Goal: Task Accomplishment & Management: Use online tool/utility

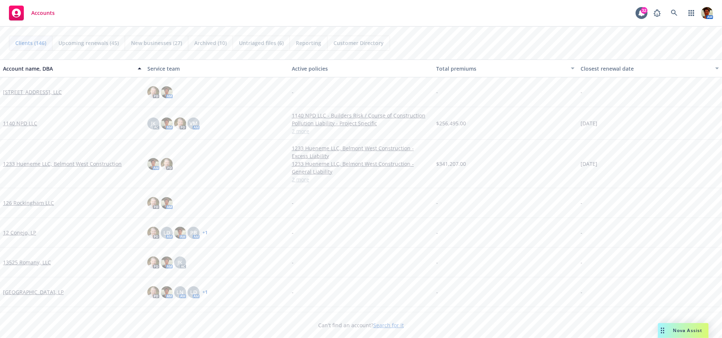
drag, startPoint x: 0, startPoint y: 0, endPoint x: 419, endPoint y: 20, distance: 419.2
click at [420, 29] on div "Clients (146) Upcoming renewals (45) New businesses (27) Archived (10) Untriage…" at bounding box center [361, 43] width 722 height 33
click at [676, 16] on icon at bounding box center [674, 13] width 7 height 7
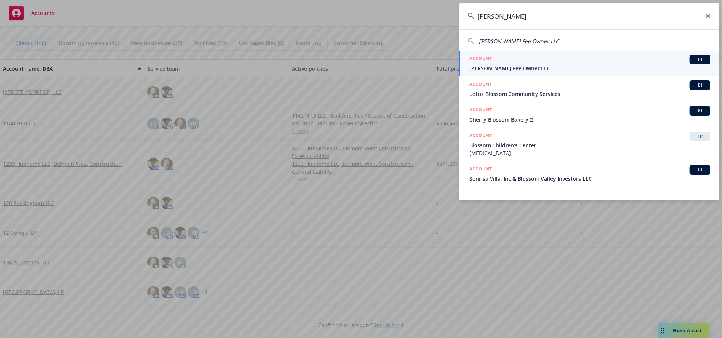
type input "blosser"
click at [522, 62] on div "ACCOUNT BI" at bounding box center [589, 60] width 241 height 10
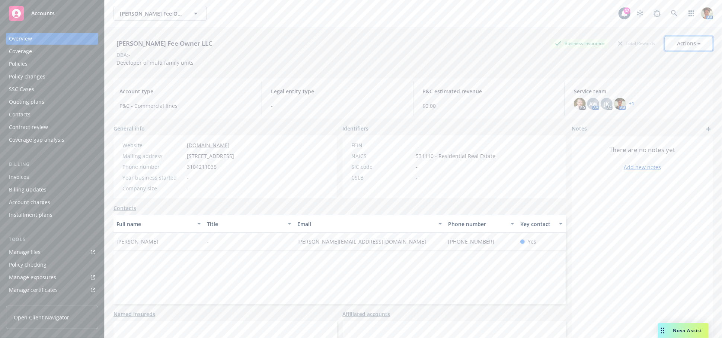
click at [698, 43] on button "Actions" at bounding box center [689, 43] width 48 height 15
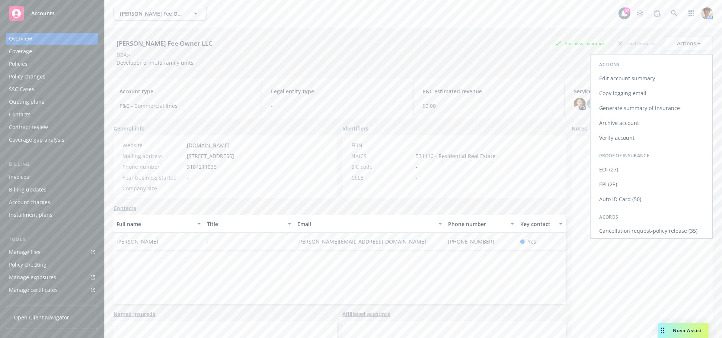
click at [625, 79] on link "Edit account summary" at bounding box center [652, 78] width 122 height 15
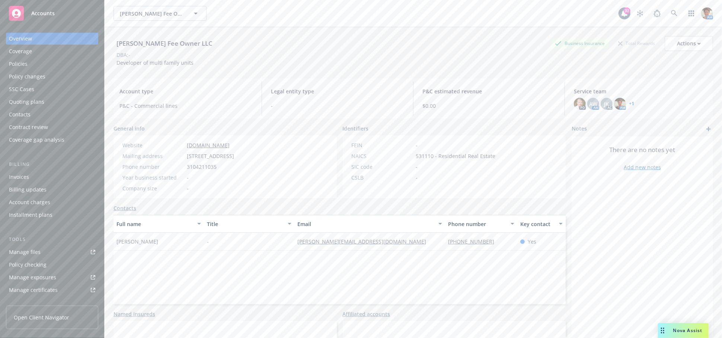
select select "US"
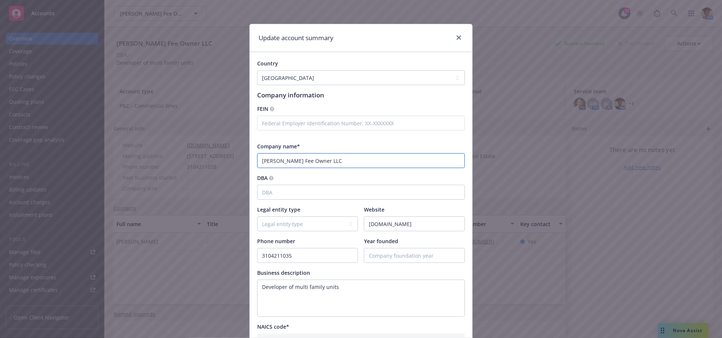
click at [335, 161] on input "Blosser Fee Owner LLC" at bounding box center [361, 160] width 208 height 15
click at [454, 327] on div "NAICS code*" at bounding box center [361, 327] width 208 height 8
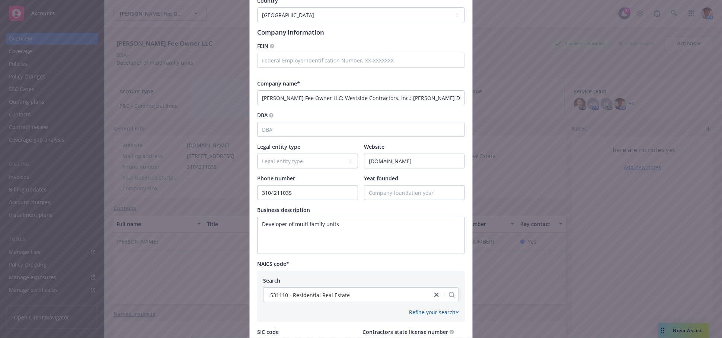
scroll to position [41, 0]
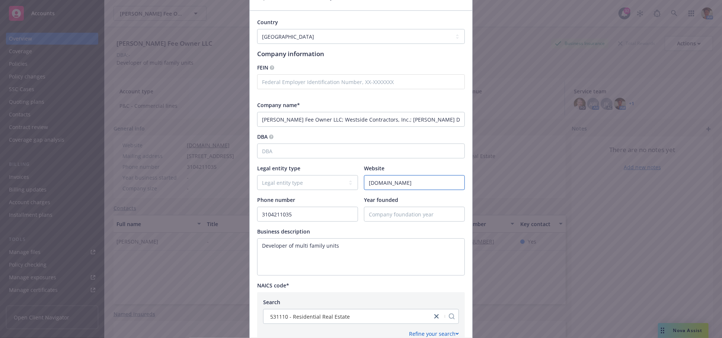
drag, startPoint x: 421, startPoint y: 188, endPoint x: 338, endPoint y: 182, distance: 82.5
click at [339, 182] on div "Legal entity type Legal entity type C-corporation Government entity Independent…" at bounding box center [361, 178] width 208 height 26
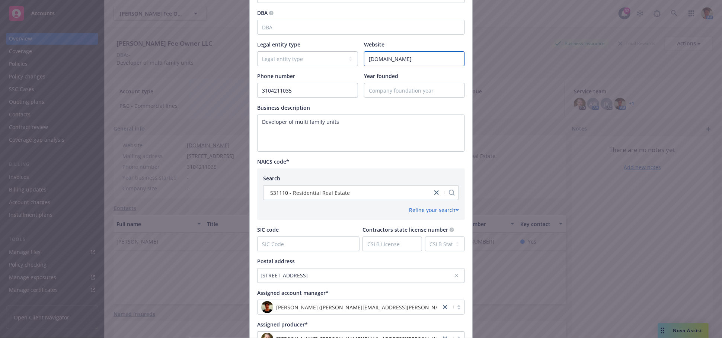
scroll to position [0, 0]
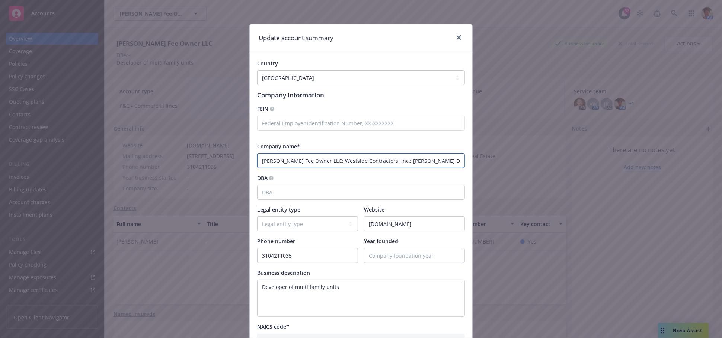
click at [313, 160] on input "Blosser Fee Owner LLC; Westside Contractors, Inc.; Canfield Development" at bounding box center [361, 160] width 208 height 15
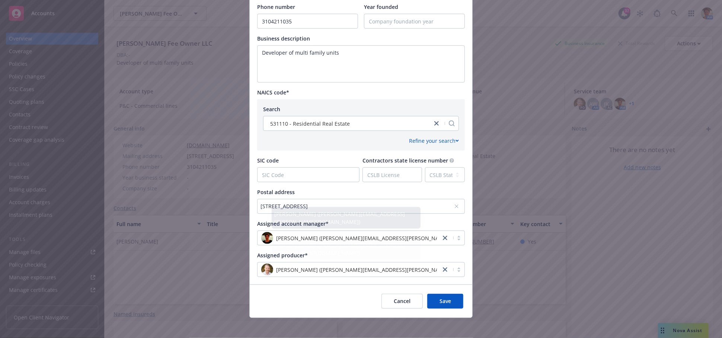
scroll to position [238, 0]
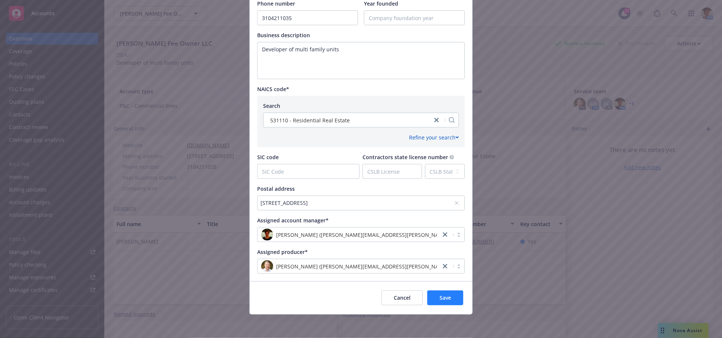
type input "Blosser Fee Owner LLC, Westside Contractors, Inc. & Canfield Development"
click at [440, 300] on span "Save" at bounding box center [446, 297] width 12 height 7
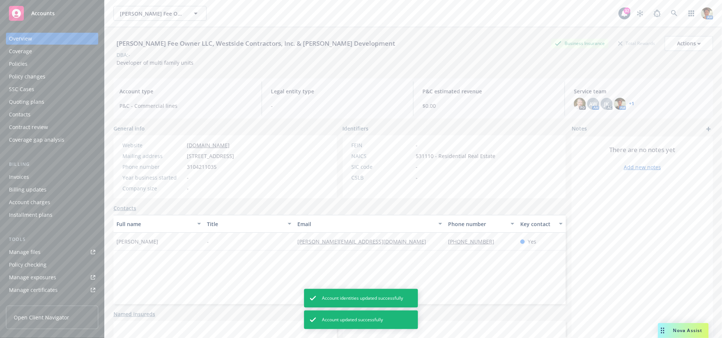
drag, startPoint x: 40, startPoint y: 105, endPoint x: 46, endPoint y: 102, distance: 6.5
click at [40, 105] on div "Quoting plans" at bounding box center [26, 102] width 35 height 12
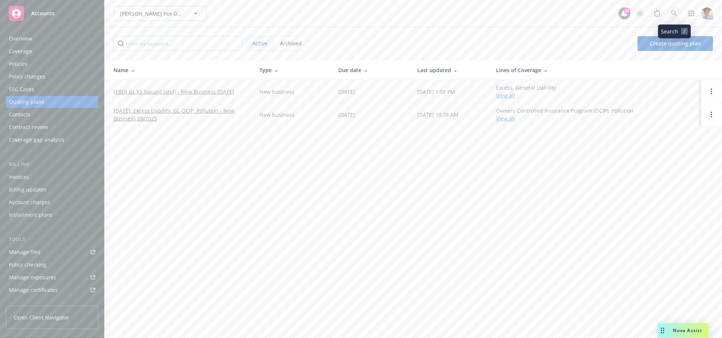
click at [673, 18] on link at bounding box center [674, 13] width 15 height 15
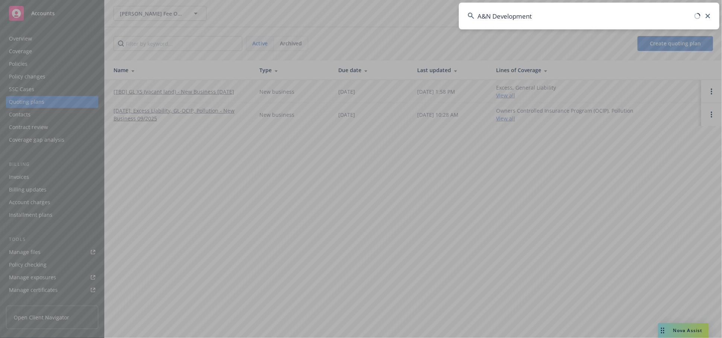
type input "A&N Developments"
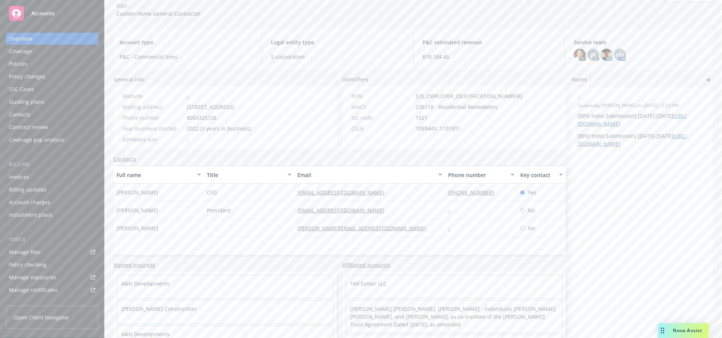
scroll to position [61, 0]
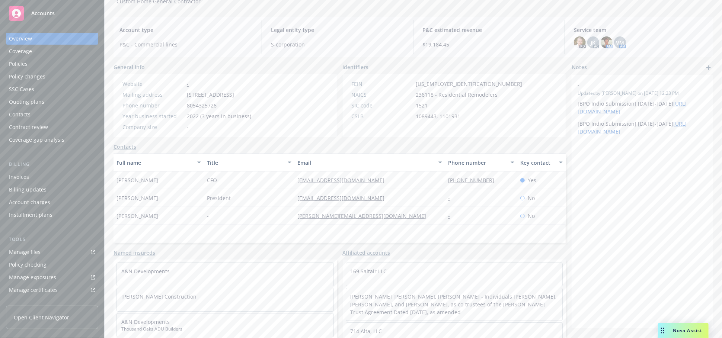
click at [380, 253] on link "Affiliated accounts" at bounding box center [367, 253] width 48 height 8
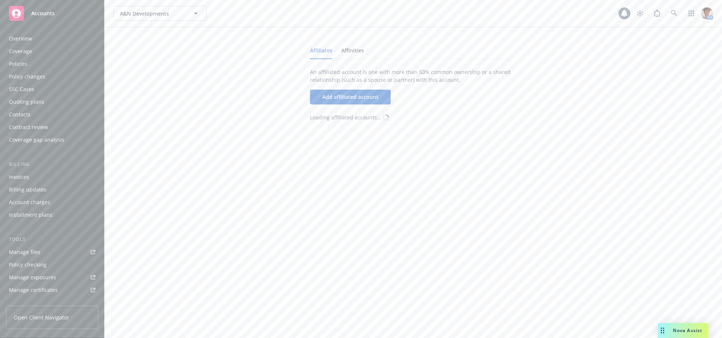
scroll to position [159, 0]
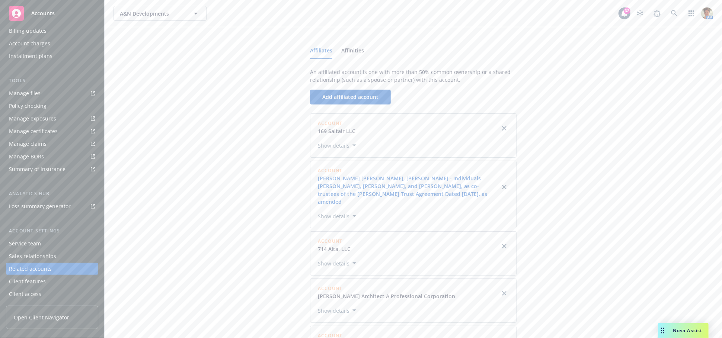
click at [446, 194] on link "Nicole Glantz Kagan, Michael Kagan - Individuals Nicole Glantz, Dana Glantz, an…" at bounding box center [409, 190] width 182 height 31
click at [439, 195] on link "Nicole Glantz Kagan, Michael Kagan - Individuals Nicole Glantz, Dana Glantz, an…" at bounding box center [409, 190] width 182 height 31
click at [347, 212] on button "Show details" at bounding box center [337, 216] width 44 height 9
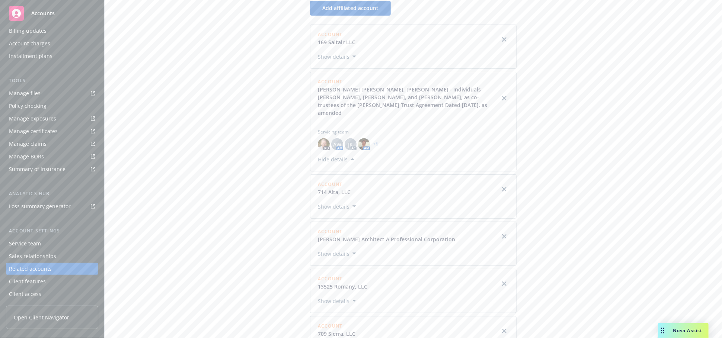
scroll to position [84, 0]
click at [412, 134] on div "Servicing team PD AW AM JK AC AM + 1" at bounding box center [413, 144] width 191 height 22
click at [574, 165] on div "Affiliates Affinities An affiliated account is one with more than 50% common ow…" at bounding box center [414, 186] width 600 height 469
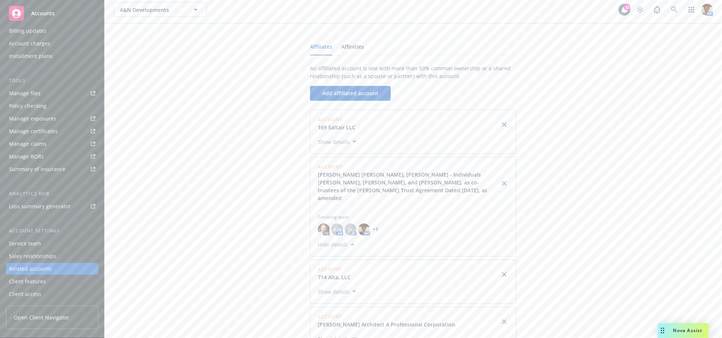
scroll to position [0, 0]
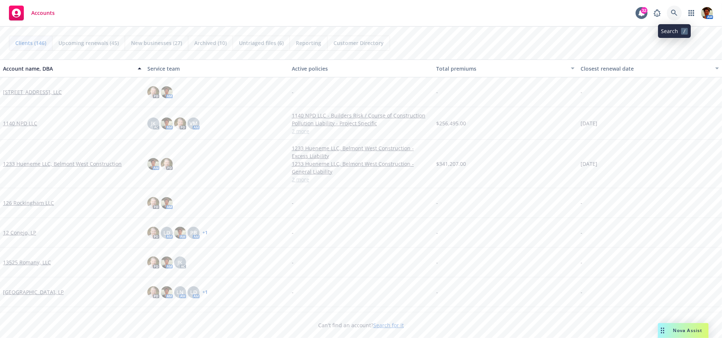
click at [675, 12] on icon at bounding box center [674, 13] width 6 height 6
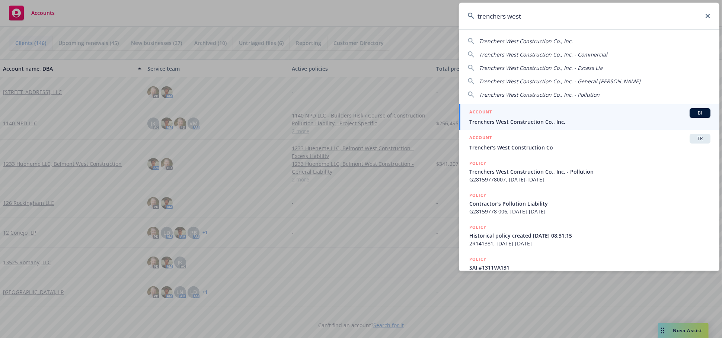
type input "trenchers west"
click at [508, 111] on div "ACCOUNT BI" at bounding box center [589, 113] width 241 height 10
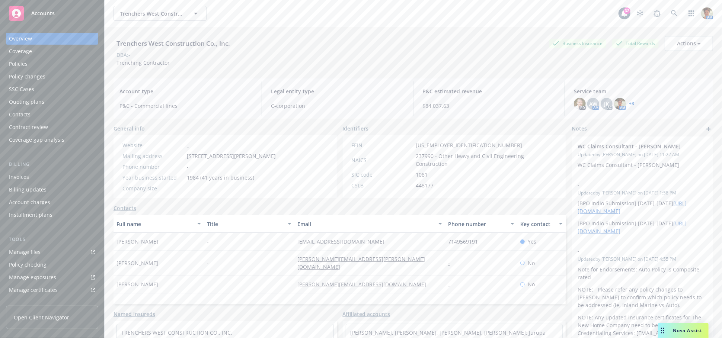
click at [58, 69] on div "Policies" at bounding box center [52, 64] width 86 height 12
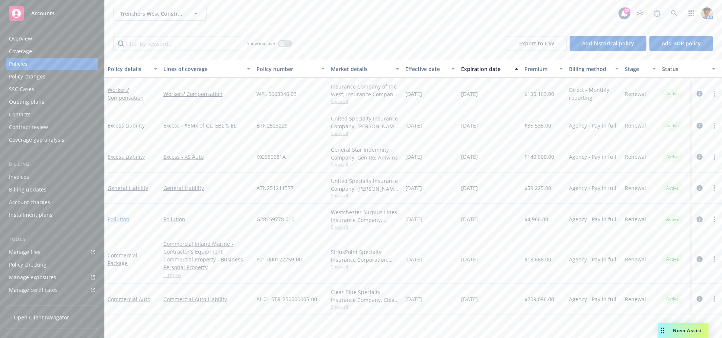
click at [123, 221] on link "Pollution" at bounding box center [119, 219] width 22 height 7
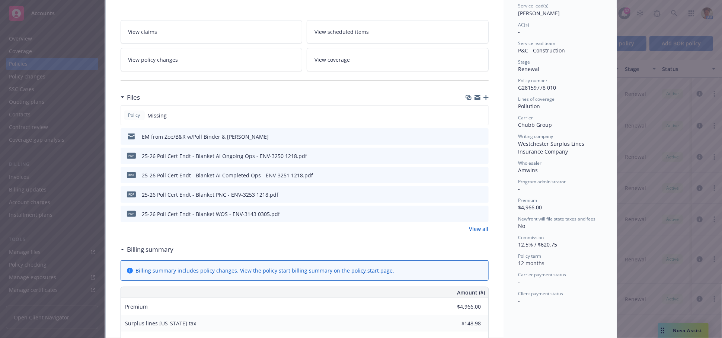
scroll to position [165, 0]
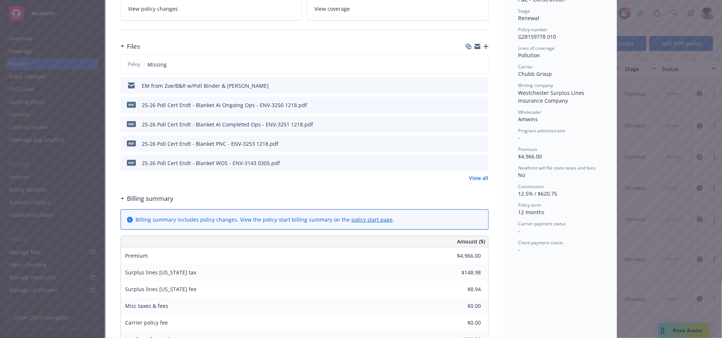
click at [484, 46] on icon "button" at bounding box center [486, 46] width 5 height 5
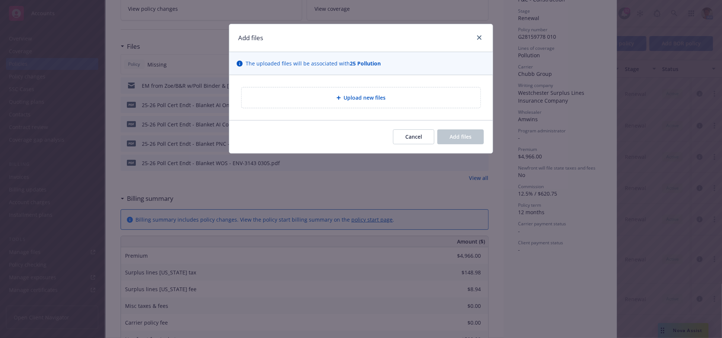
click at [411, 99] on div "Upload new files" at bounding box center [361, 97] width 227 height 9
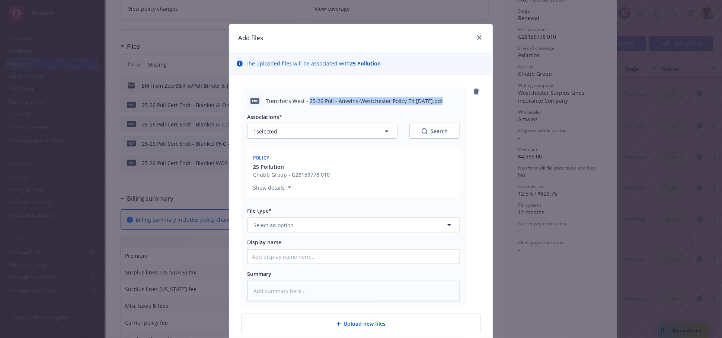
drag, startPoint x: 306, startPoint y: 101, endPoint x: 435, endPoint y: 102, distance: 129.2
click at [435, 102] on span "Trenchers West - 25-26 Poll - Amwins-Westchester Policy Eff 09-05-2025.pdf" at bounding box center [354, 101] width 177 height 8
copy span "25-26 Poll - Amwins-Westchester Policy Eff 09-05-2025"
click at [349, 253] on input "Display name" at bounding box center [354, 257] width 212 height 14
paste input "25-26 Poll - Amwins-Westchester Policy Eff 09-05-2025"
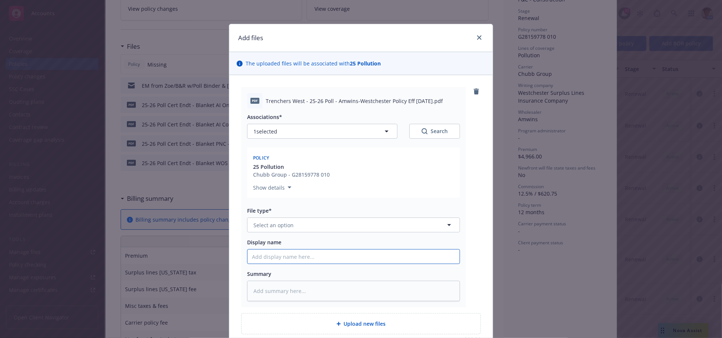
type textarea "x"
type input "25-26 Poll - Amwins-Westchester Policy Eff 09-05-2025"
drag, startPoint x: 351, startPoint y: 292, endPoint x: 344, endPoint y: 254, distance: 38.3
click at [351, 292] on textarea at bounding box center [353, 291] width 213 height 20
paste textarea "25-26 Poll - Amwins-Westchester Policy Eff 09-05-2025"
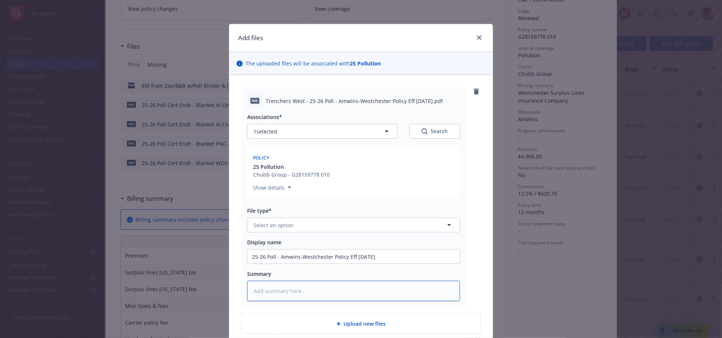
type textarea "x"
type textarea "25-26 Poll - Amwins-Westchester Policy Eff 09-05-2025"
click at [336, 223] on button "Select an option" at bounding box center [353, 225] width 213 height 15
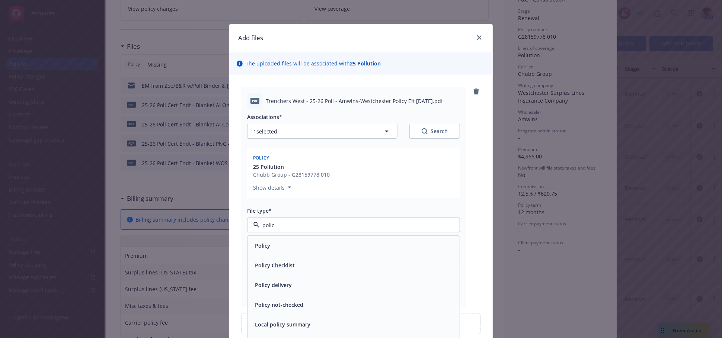
type input "policy"
click at [330, 244] on div "Policy" at bounding box center [353, 246] width 203 height 11
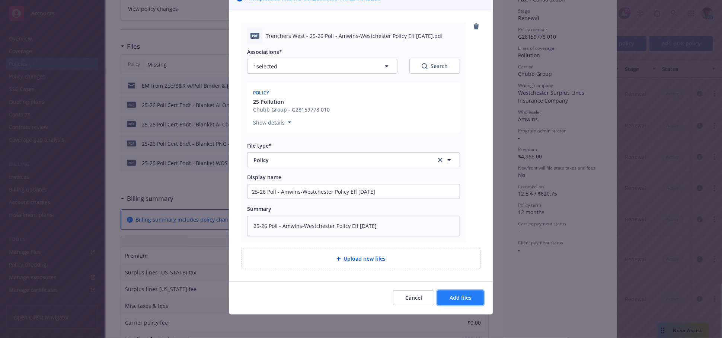
click at [459, 295] on span "Add files" at bounding box center [461, 297] width 22 height 7
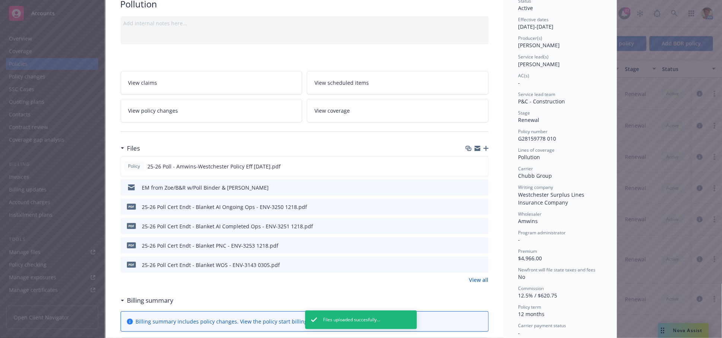
scroll to position [0, 0]
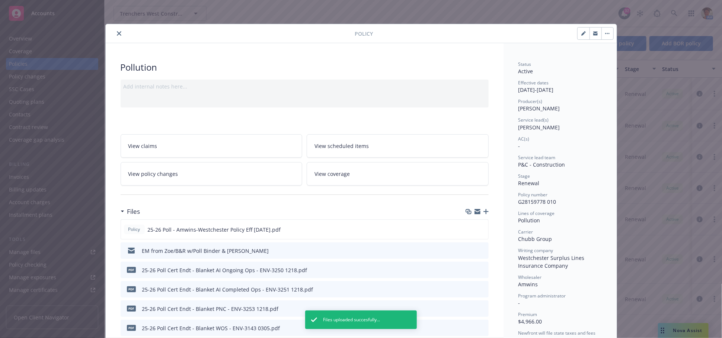
click at [337, 174] on span "View coverage" at bounding box center [332, 174] width 35 height 8
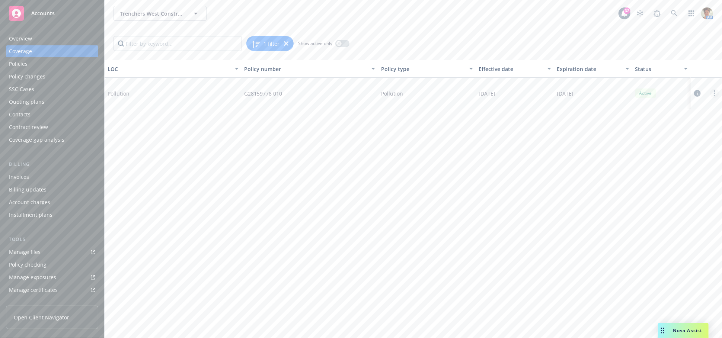
click at [714, 92] on link "more" at bounding box center [714, 93] width 9 height 9
click at [641, 110] on link "Edit coverage" at bounding box center [670, 108] width 98 height 15
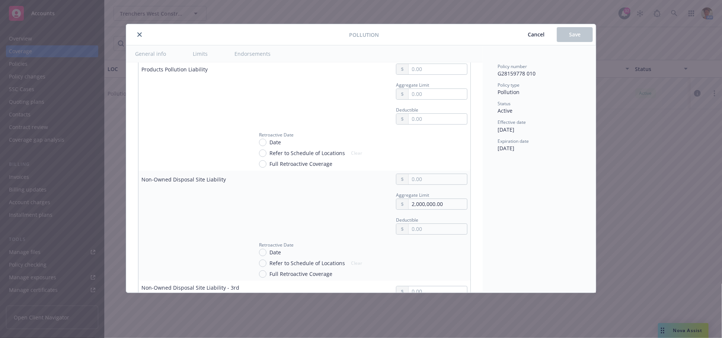
scroll to position [2316, 0]
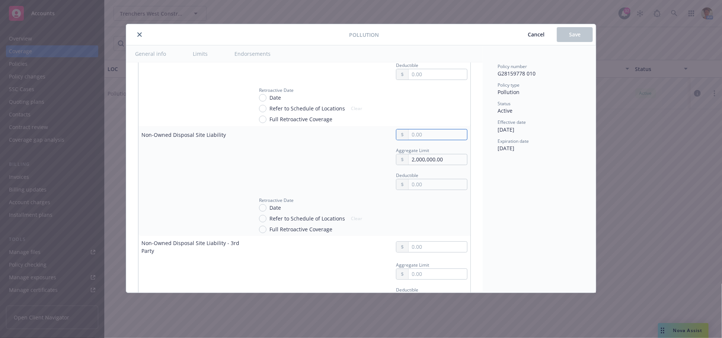
click at [434, 134] on input "text" at bounding box center [438, 135] width 58 height 10
type textarea "x"
type input "1.00"
type textarea "x"
type input "1.00"
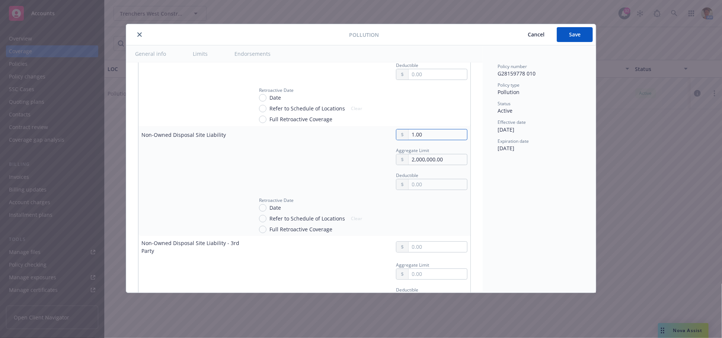
type textarea "x"
type input "10.00"
type textarea "x"
type input "100.00"
type textarea "x"
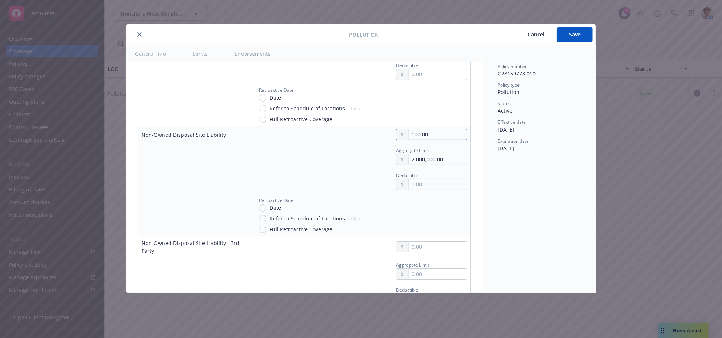
type input "1,000.00"
type textarea "x"
type input "1,000.00"
type textarea "x"
type input "10,000.00"
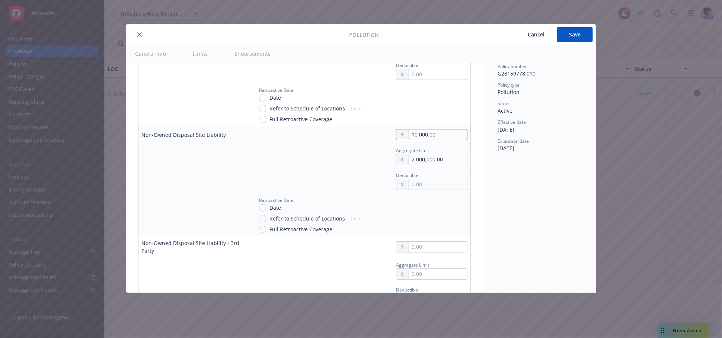
type textarea "x"
type input "100,000.00"
type textarea "x"
type input "1,000,000.00"
type textarea "x"
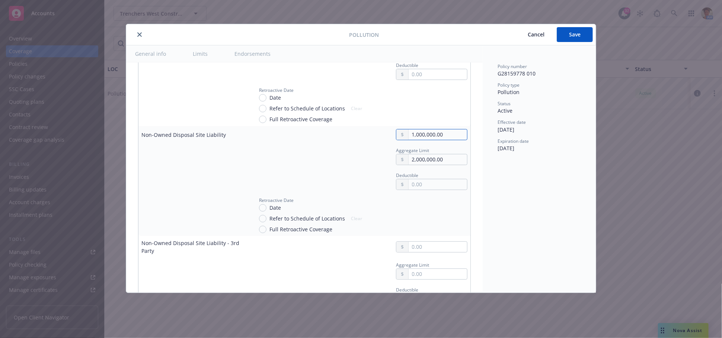
type input "1,000,000.00"
type textarea "x"
type input "1.00"
type textarea "x"
type input "1.00"
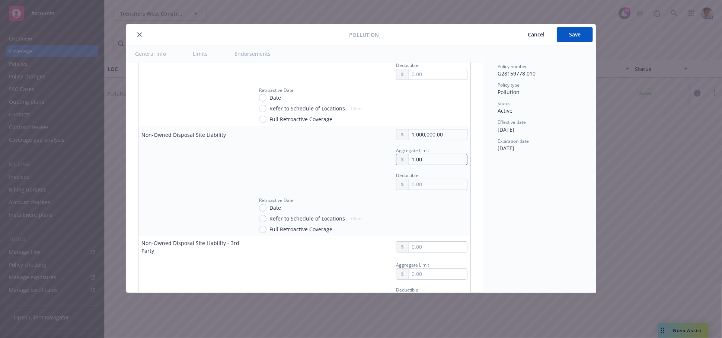
type textarea "x"
type input "10.00"
type textarea "x"
type input "100.00"
type textarea "x"
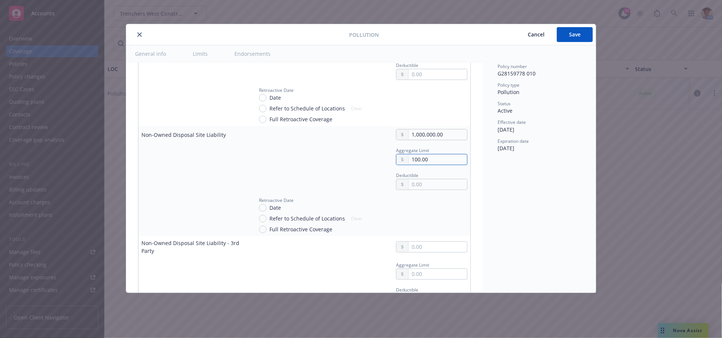
type input "1,000.00"
type textarea "x"
type input "1,000.00"
type textarea "x"
type input "10,000.00"
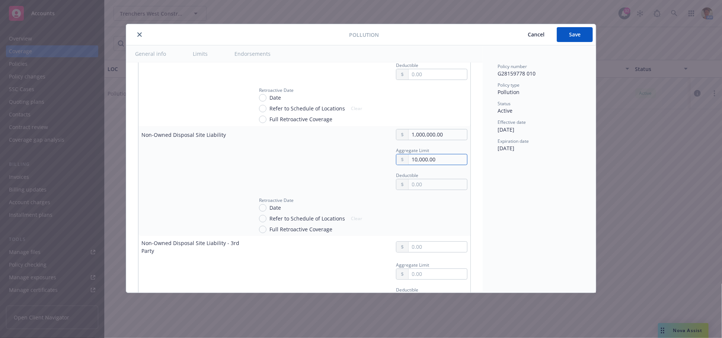
type textarea "x"
type input "100,000.00"
type textarea "x"
type input "1,000,000.00"
type textarea "x"
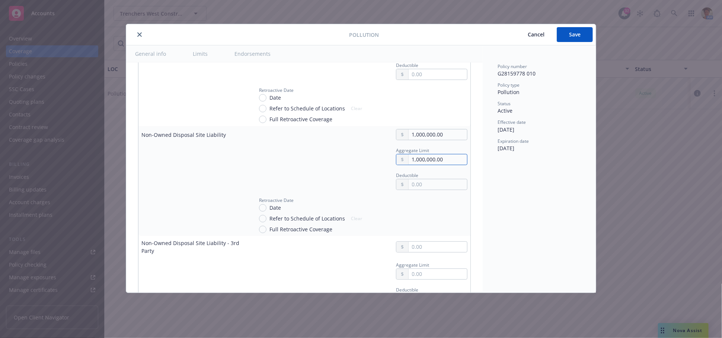
type input "1,000,000.00"
type textarea "x"
type input "1.00"
type textarea "x"
type input "10.00"
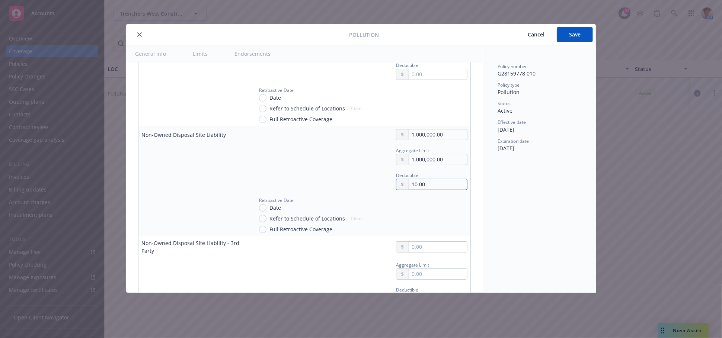
type textarea "x"
type input "100.00"
type textarea "x"
type input "1,000.00"
type textarea "x"
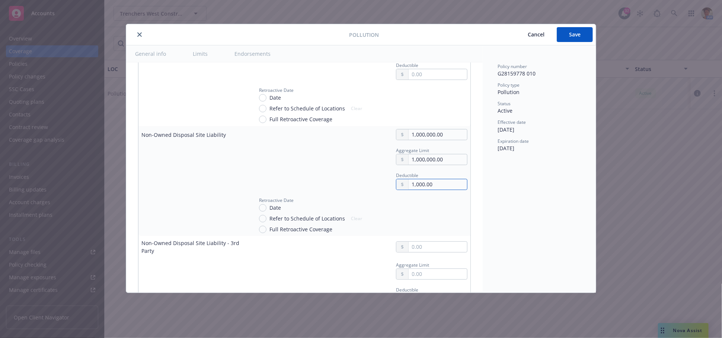
type input "10,000.00"
type textarea "x"
type input "10,000.00"
drag, startPoint x: 262, startPoint y: 208, endPoint x: 281, endPoint y: 209, distance: 18.6
click at [264, 208] on input "Date" at bounding box center [262, 207] width 7 height 7
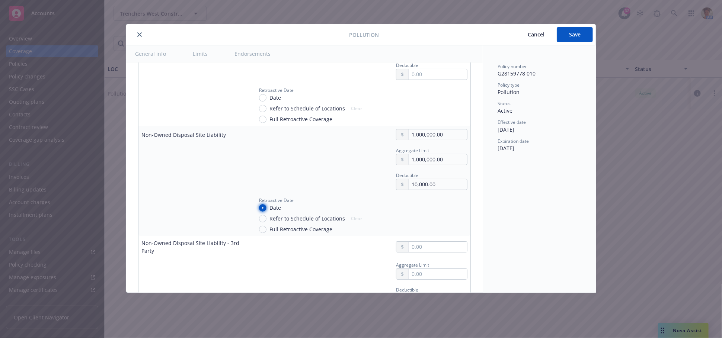
radio input "true"
type textarea "x"
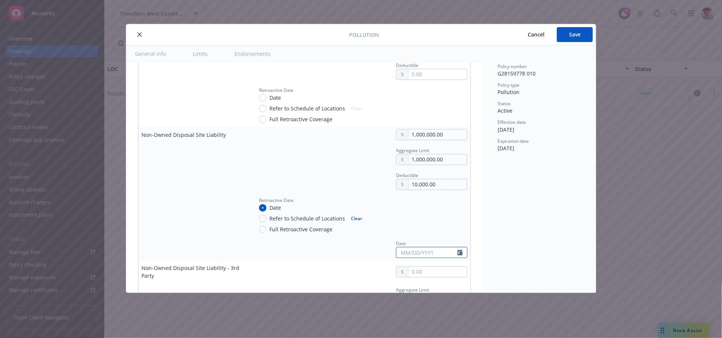
select select "9"
drag, startPoint x: 432, startPoint y: 252, endPoint x: 386, endPoint y: 252, distance: 46.2
click at [390, 252] on div "Date January February March April May June July August September October Novemb…" at bounding box center [428, 248] width 77 height 19
type input "09/15/2009"
click at [532, 274] on div "Policy number G28159778 010 Policy type Pollution Status Active Effective date …" at bounding box center [539, 169] width 113 height 248
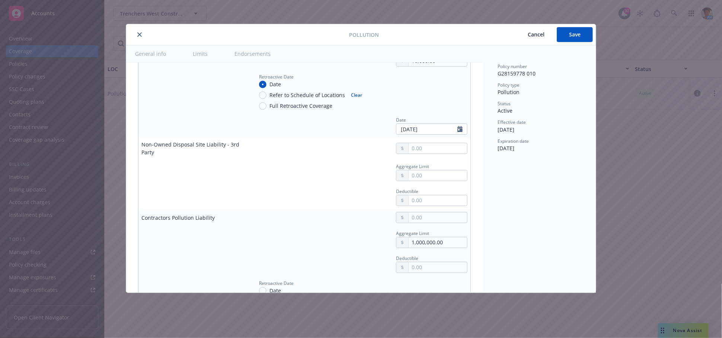
scroll to position [2440, 0]
click at [277, 239] on div "Aggregate Limit 1,000,000.00" at bounding box center [360, 238] width 214 height 19
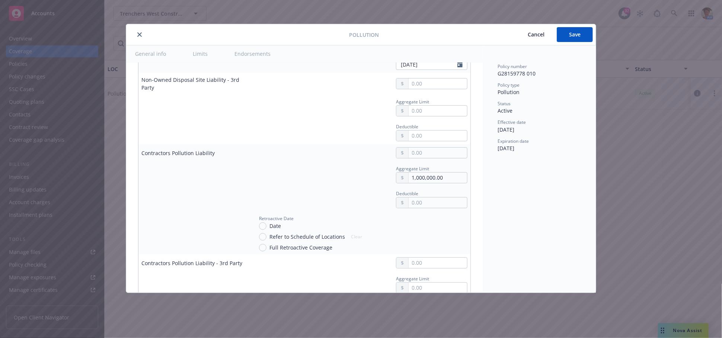
scroll to position [2523, 0]
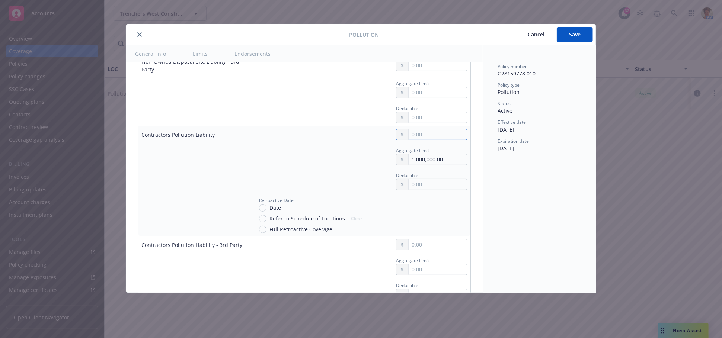
click at [415, 132] on input "text" at bounding box center [438, 135] width 58 height 10
type textarea "x"
type input "1.00"
type textarea "x"
type input "10.00"
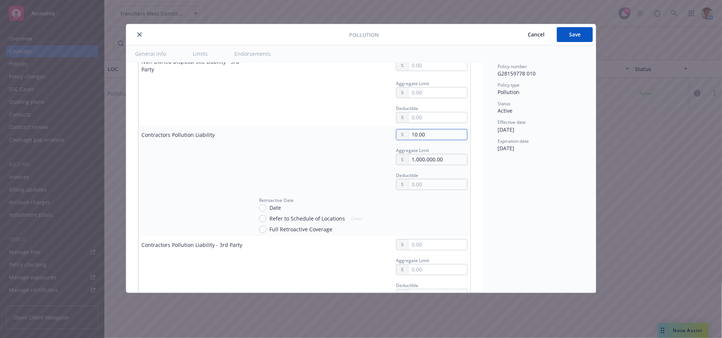
type textarea "x"
type input "100.00"
type textarea "x"
type input "1,000.00"
type textarea "x"
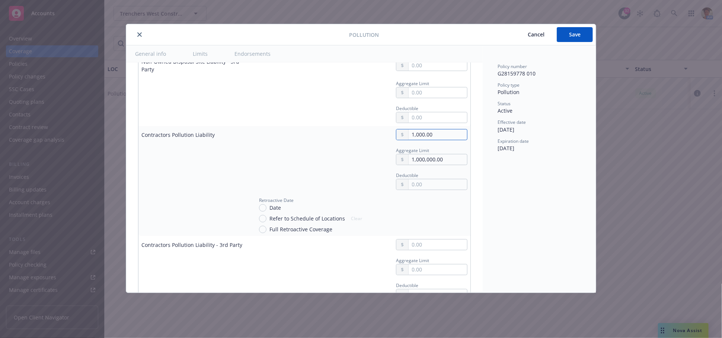
type input "10,000.00"
type textarea "x"
type input "100,000.00"
type textarea "x"
type input "1,000,000.00"
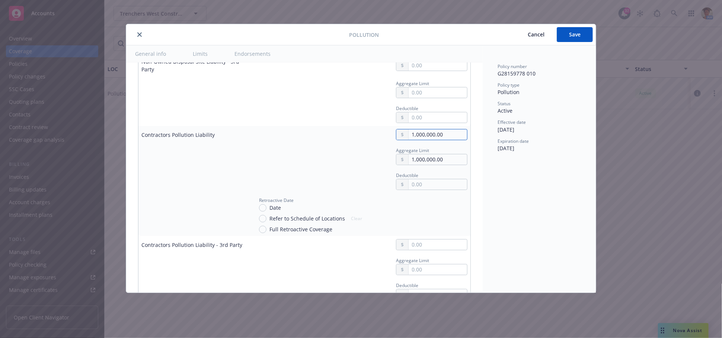
type textarea "x"
type input "1,000,000.00"
click at [414, 184] on input "text" at bounding box center [438, 184] width 58 height 10
type textarea "x"
type input "5.00"
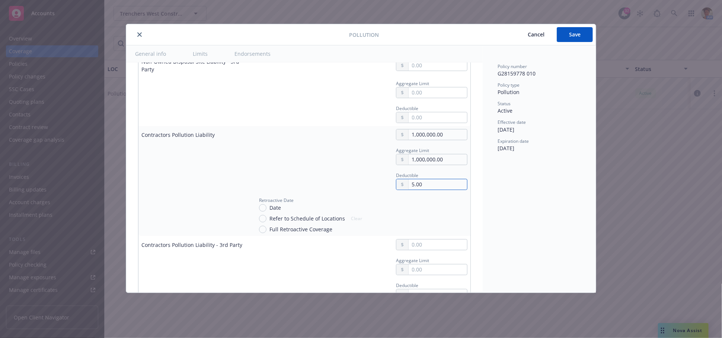
type textarea "x"
type input "50.00"
type textarea "x"
type input "500.00"
type textarea "x"
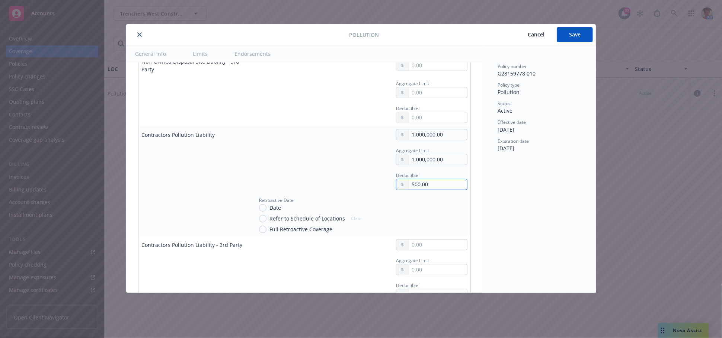
type input "5,000.00"
type textarea "x"
type input "5,000.00"
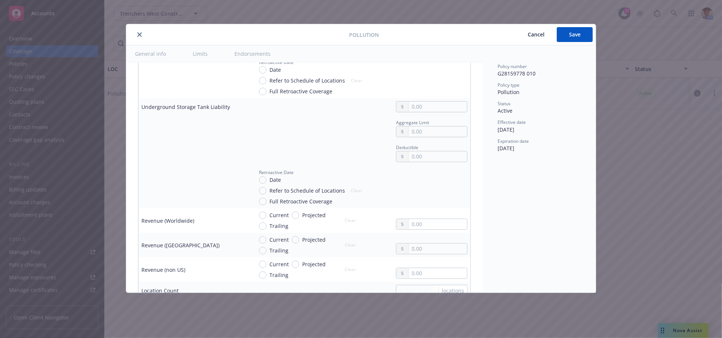
scroll to position [2812, 0]
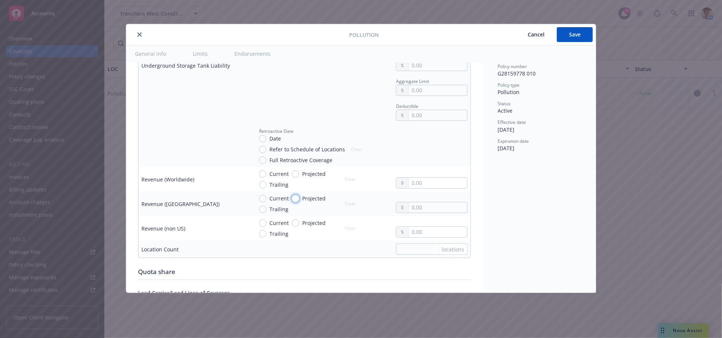
drag, startPoint x: 295, startPoint y: 196, endPoint x: 311, endPoint y: 201, distance: 16.6
click at [295, 196] on input "Projected" at bounding box center [295, 198] width 7 height 7
radio input "true"
click at [411, 210] on input "text" at bounding box center [438, 207] width 58 height 10
type textarea "x"
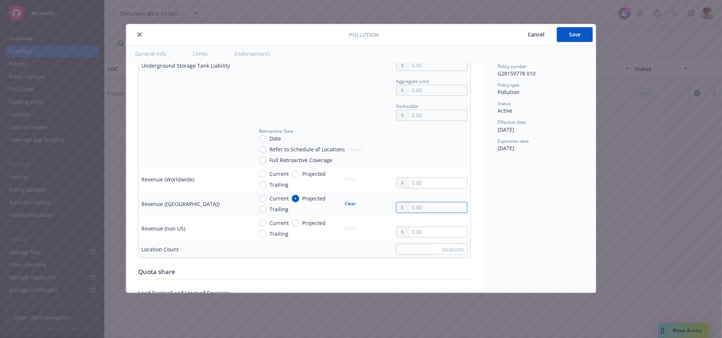
type input "1.00"
type textarea "x"
type input "18.00"
type textarea "x"
type input "180.00"
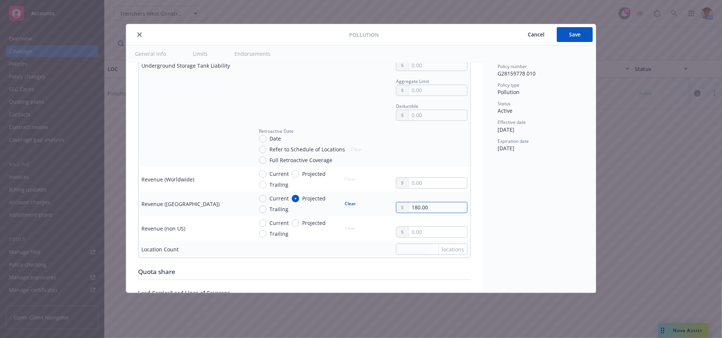
type textarea "x"
type input "1,800.00"
type textarea "x"
type input "18,000.00"
type textarea "x"
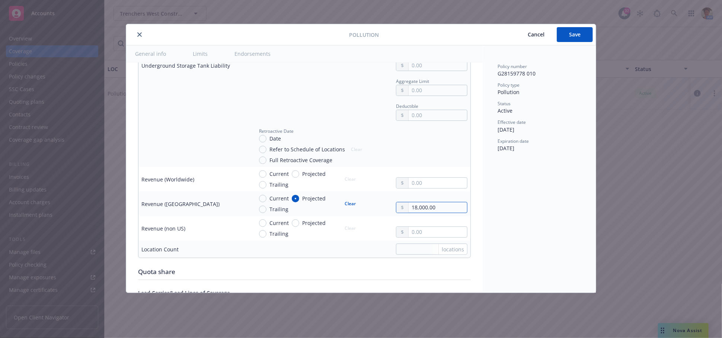
type input "180,000.00"
type textarea "x"
type input "1,800,000.00"
type textarea "x"
type input "18,000,000.00"
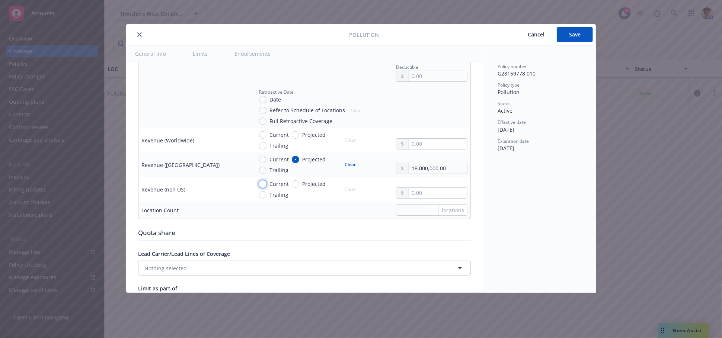
scroll to position [2895, 0]
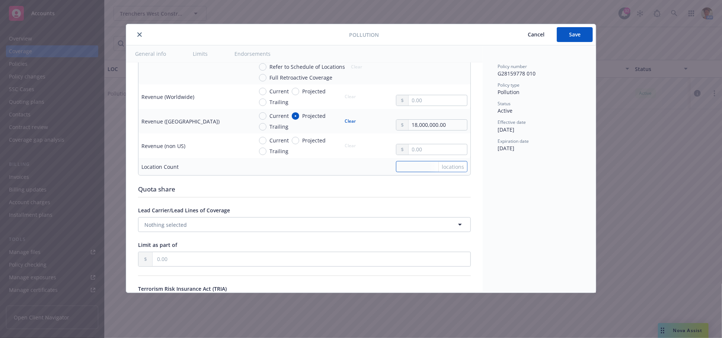
click at [402, 167] on input "text" at bounding box center [431, 166] width 71 height 11
type textarea "x"
type input "2"
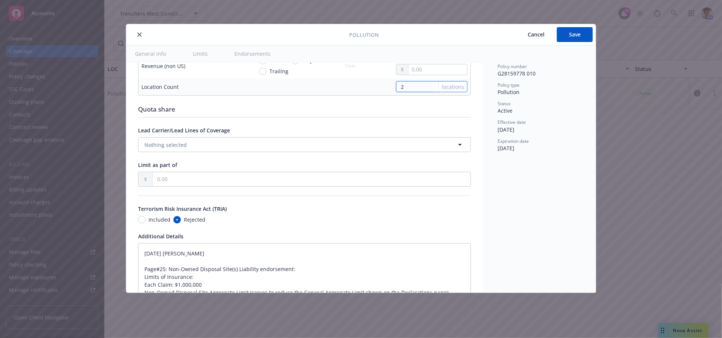
scroll to position [2978, 0]
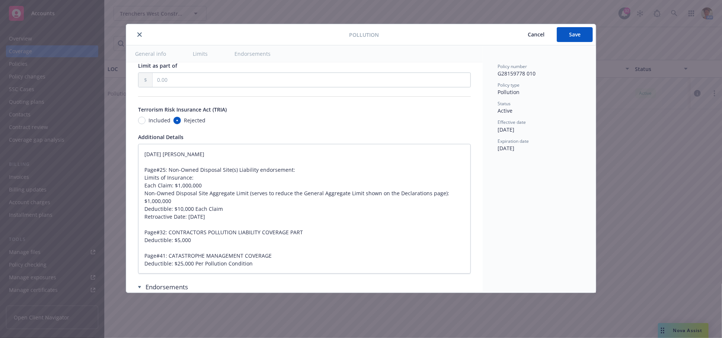
type textarea "x"
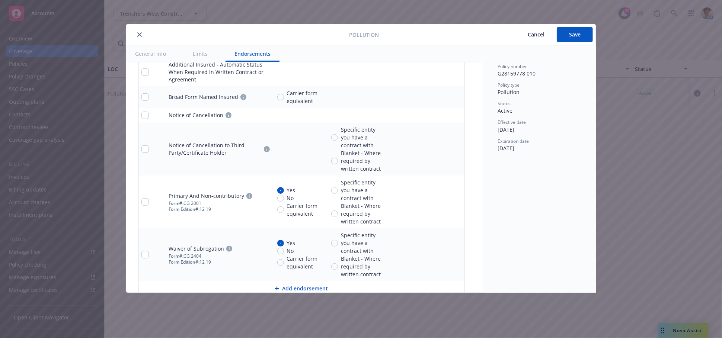
scroll to position [3364, 0]
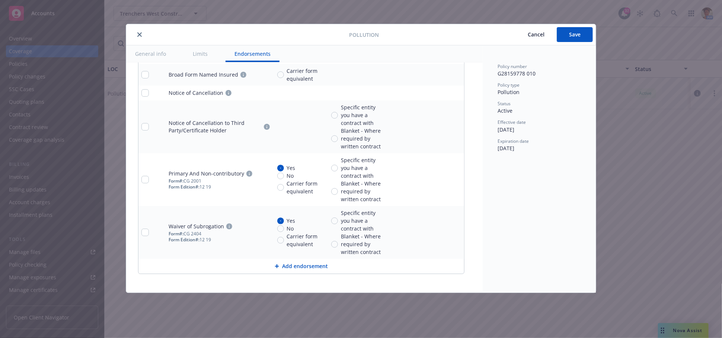
type input "2"
type textarea "x"
click at [333, 189] on input "Blanket - Where required by written contract" at bounding box center [334, 191] width 7 height 7
radio input "true"
type textarea "x"
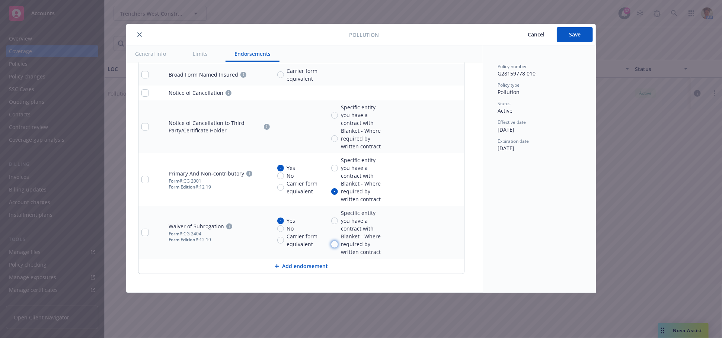
click at [336, 241] on input "Blanket - Where required by written contract" at bounding box center [334, 244] width 7 height 7
radio input "true"
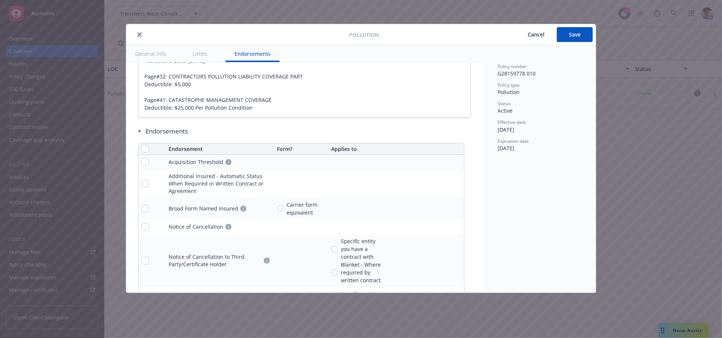
scroll to position [3116, 0]
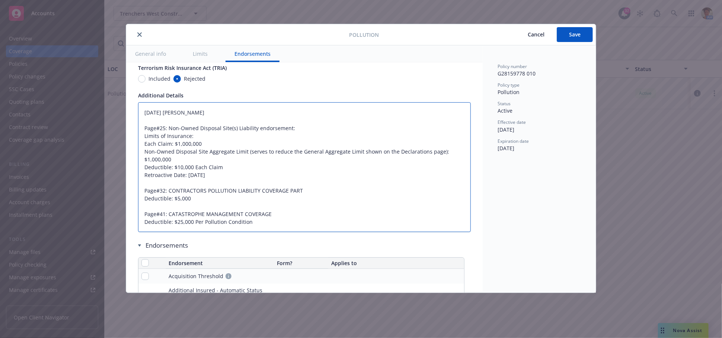
click at [296, 215] on textarea "09/10/2024 Galib Sheik Page#25: Non-Owned Disposal Site(s) Liability endorsemen…" at bounding box center [304, 167] width 333 height 130
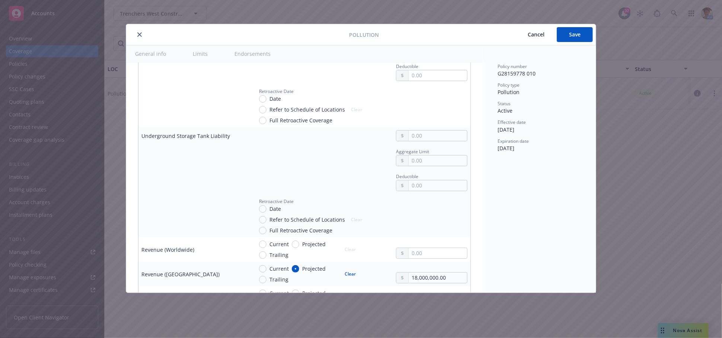
scroll to position [2895, 0]
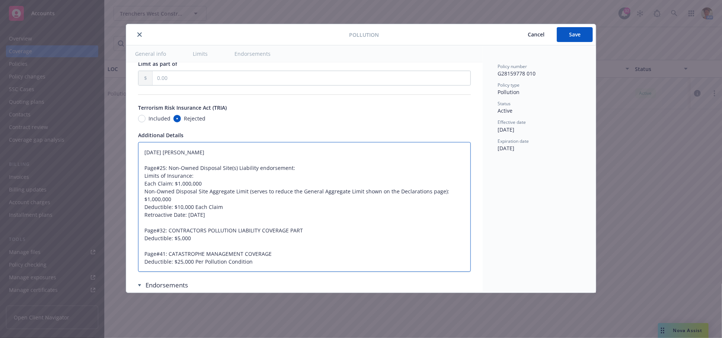
type textarea "x"
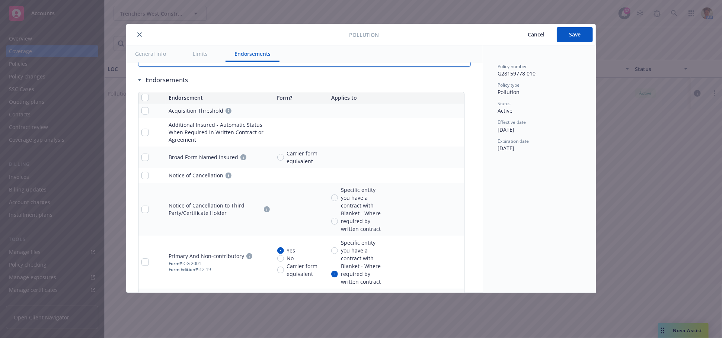
scroll to position [3364, 0]
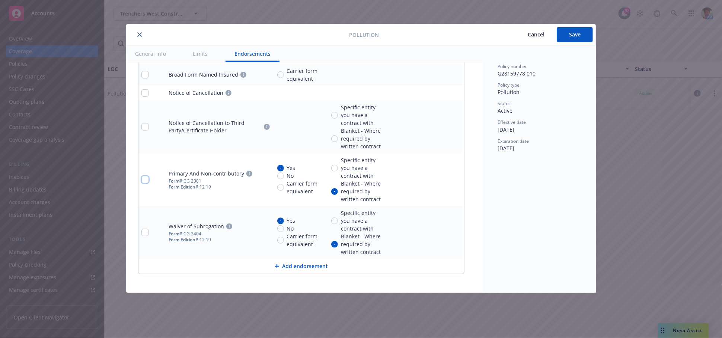
click at [145, 176] on input "checkbox" at bounding box center [144, 179] width 7 height 7
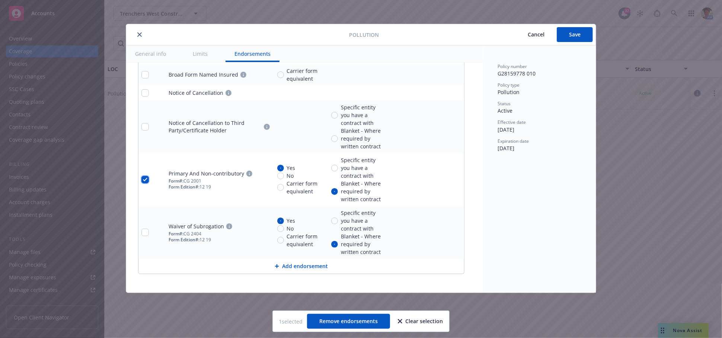
click at [145, 179] on input "checkbox" at bounding box center [144, 179] width 7 height 7
checkbox input "false"
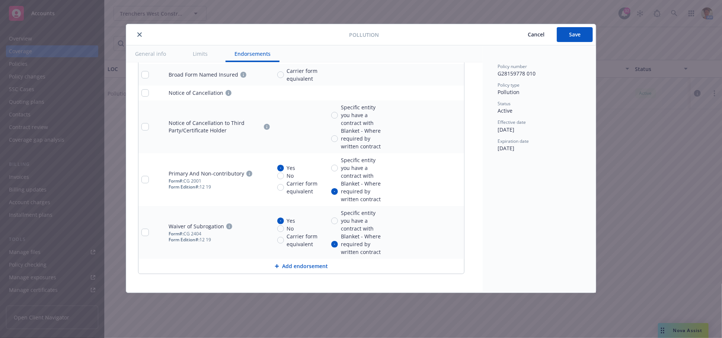
click at [286, 268] on button "Add endorsement" at bounding box center [301, 266] width 326 height 15
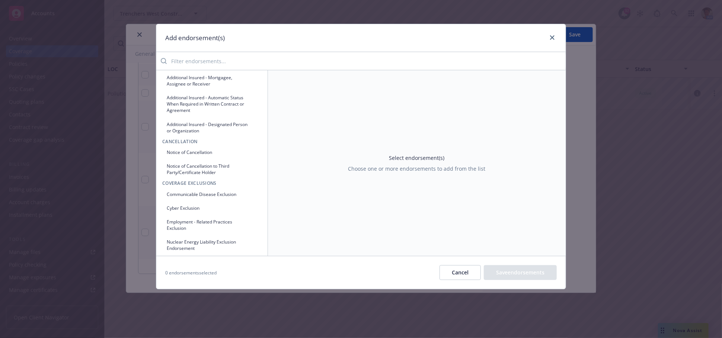
scroll to position [0, 0]
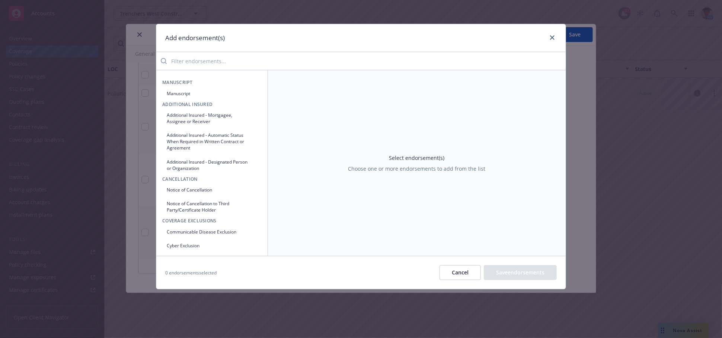
click at [194, 95] on button "Manuscript" at bounding box center [211, 93] width 99 height 12
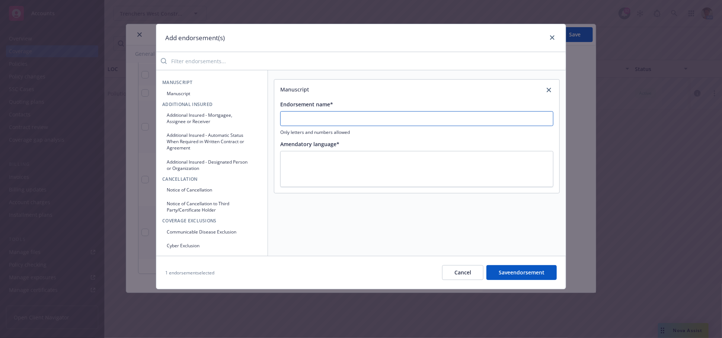
click at [331, 121] on input "Endorsement name*" at bounding box center [416, 118] width 273 height 15
type input "Separate Defense Limit Endorsement ENV 3137 08 04"
click at [517, 276] on button "Save endorsement" at bounding box center [522, 272] width 70 height 15
drag, startPoint x: 286, startPoint y: 120, endPoint x: 435, endPoint y: 138, distance: 150.4
click at [435, 138] on div "Endorsement name* Separate Defense Limit Endorsement ENV 3137 08 04 Only letter…" at bounding box center [416, 149] width 285 height 108
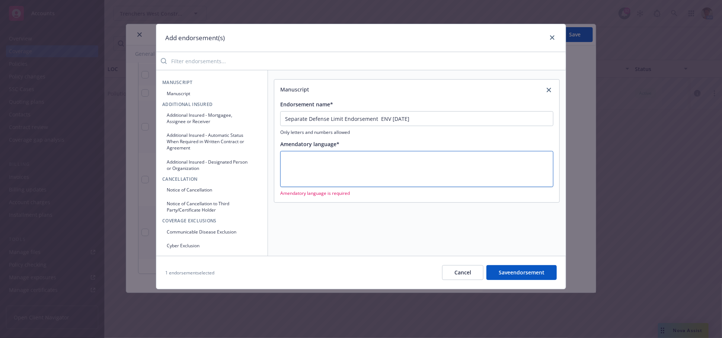
click at [324, 167] on textarea at bounding box center [416, 169] width 273 height 36
paste textarea "Separate Defense Limit Endorsement ENV 3137 08 04"
type textarea "x"
type textarea "Separate Defense Limit Endorsement ENV 3137 08 04"
click at [518, 268] on button "Save endorsement" at bounding box center [522, 272] width 70 height 15
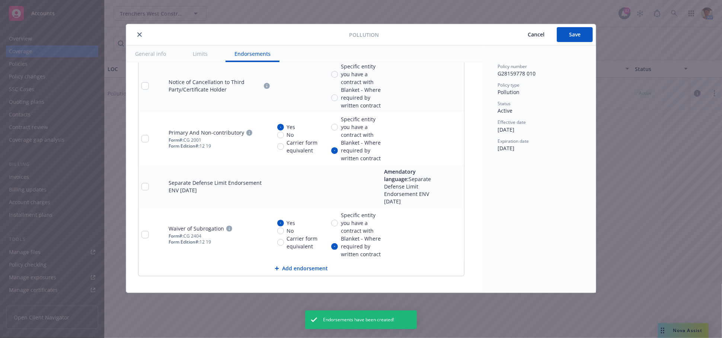
scroll to position [3407, 0]
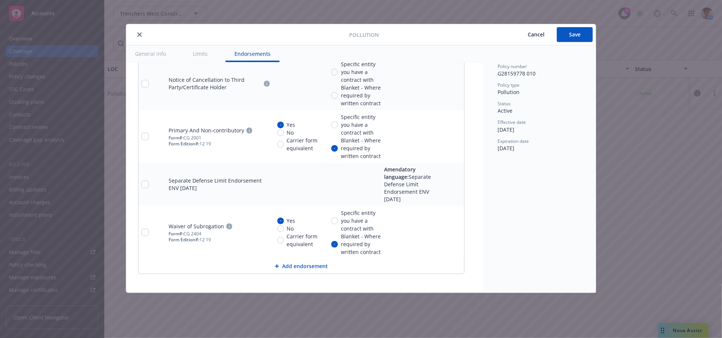
type textarea "x"
click at [442, 232] on icon "pencil" at bounding box center [443, 232] width 4 height 4
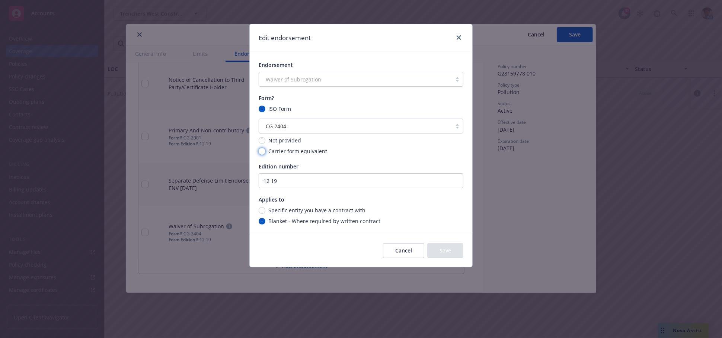
click at [262, 152] on input "Carrier form equivalent" at bounding box center [262, 151] width 7 height 7
radio input "true"
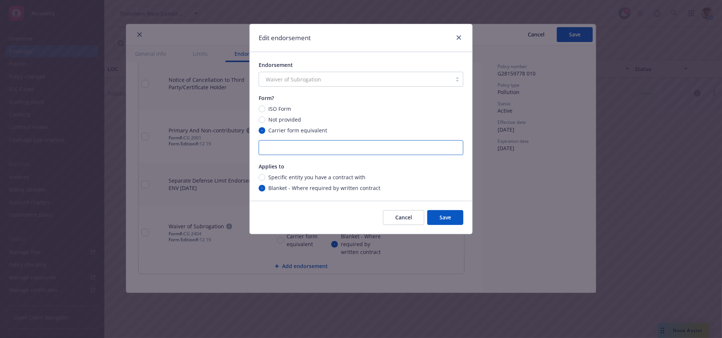
click at [341, 147] on input "text" at bounding box center [361, 147] width 205 height 15
type input "ENV 3143 03 05"
click at [456, 213] on button "Save" at bounding box center [445, 217] width 36 height 15
radio input "false"
radio input "true"
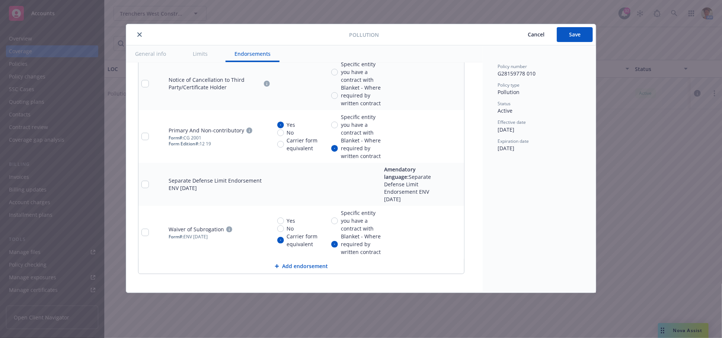
type textarea "x"
click at [282, 142] on input "Carrier form equivalent" at bounding box center [280, 144] width 7 height 7
radio input "true"
click at [527, 224] on div "Policy number G28159778 010 Policy type Pollution Status Active Effective date …" at bounding box center [539, 169] width 113 height 248
click at [443, 182] on icon "pencil" at bounding box center [443, 184] width 4 height 4
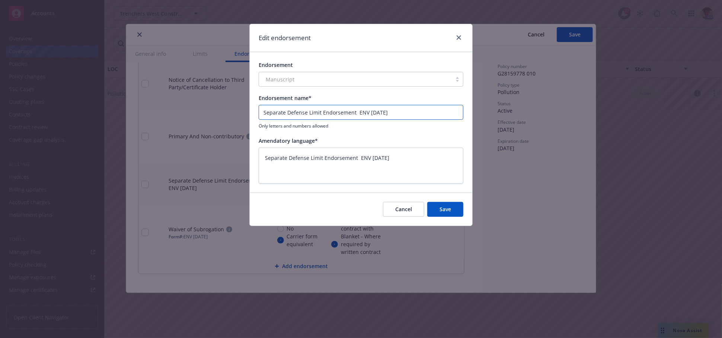
click at [358, 113] on input "Separate Defense Limit Endorsement ENV 3137 08 04" at bounding box center [361, 112] width 205 height 15
click button "Cancel" at bounding box center [403, 209] width 41 height 15
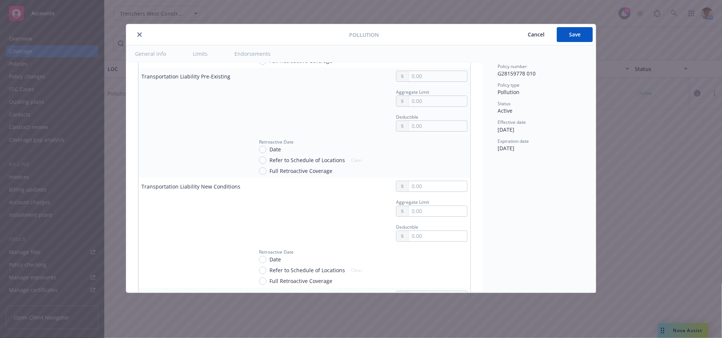
scroll to position [1323, 0]
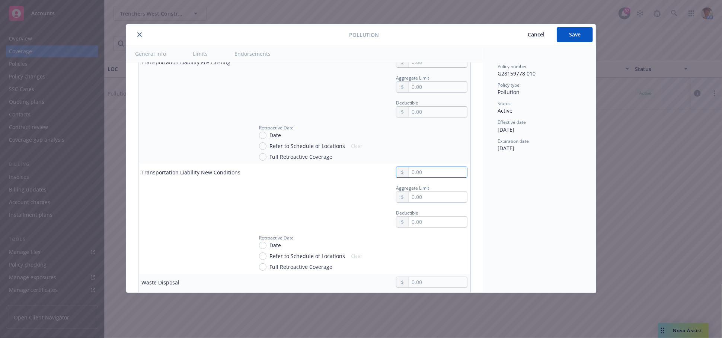
click at [429, 175] on input "text" at bounding box center [438, 172] width 58 height 10
type textarea "x"
type input "1.00"
type textarea "x"
type input "10.00"
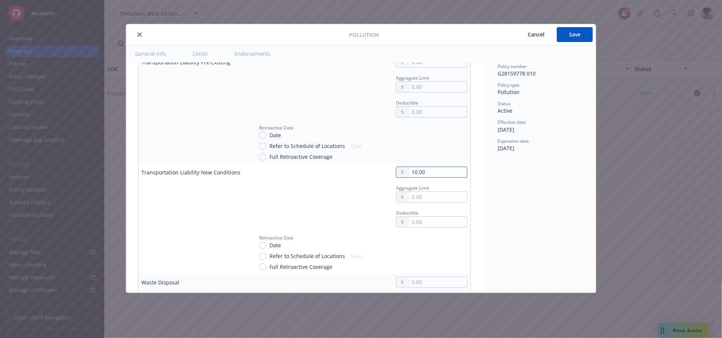
type textarea "x"
type input "100.00"
type textarea "x"
type input "1,000.00"
type textarea "x"
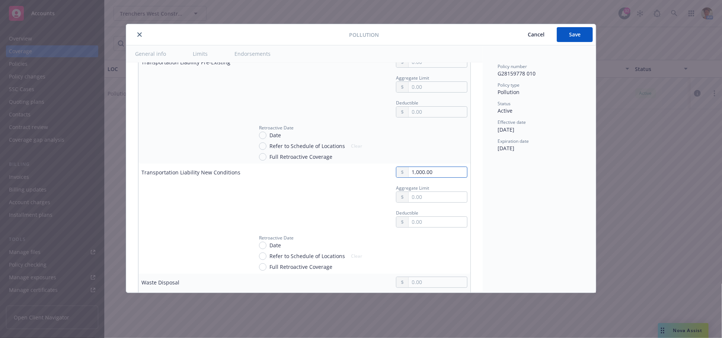
type input "10,000.00"
type textarea "x"
type input "100,000.00"
type textarea "x"
type input "1,000,000.00"
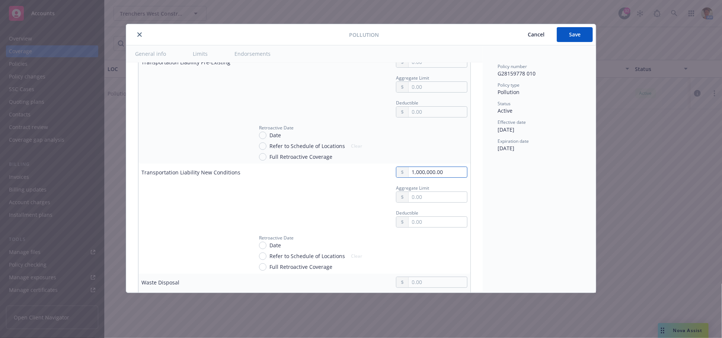
type textarea "x"
type input "1,000,000.00"
type textarea "x"
type input "1.00"
type textarea "x"
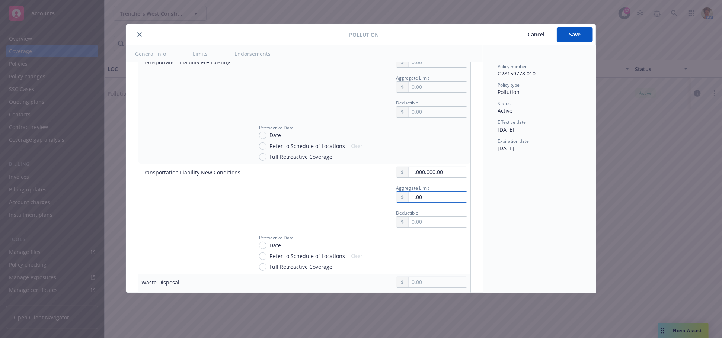
type input "10.00"
type textarea "x"
type input "100.00"
type textarea "x"
type input "1,000.00"
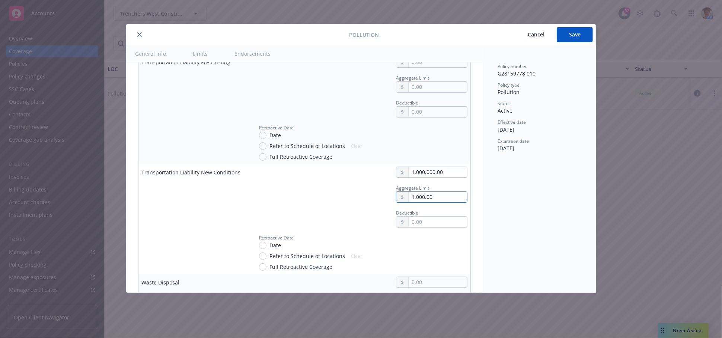
type textarea "x"
type input "10,000.00"
type textarea "x"
type input "100,000.00"
type textarea "x"
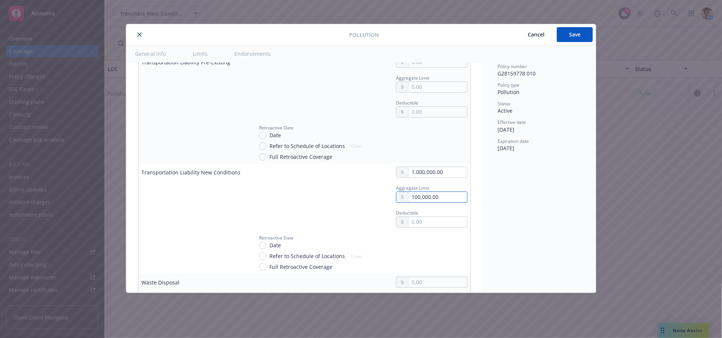
type input "1,000,000.00"
type textarea "x"
type input "1,000,000.00"
type textarea "x"
type input "5.00"
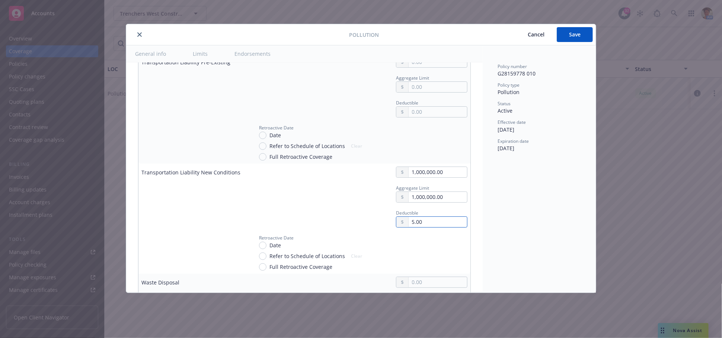
type textarea "x"
type input "50.00"
type textarea "x"
type input "500.00"
type textarea "x"
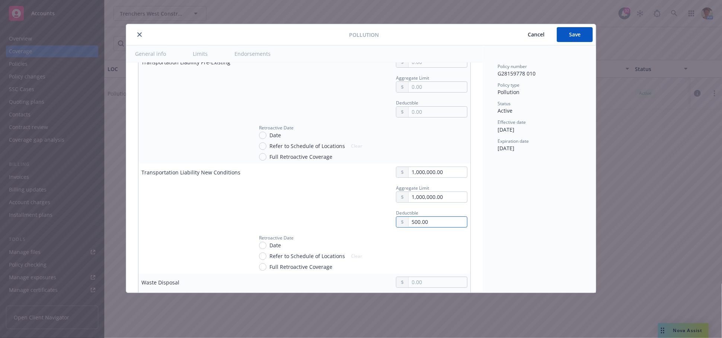
type input "5,000.00"
type textarea "x"
type input "5,000.00"
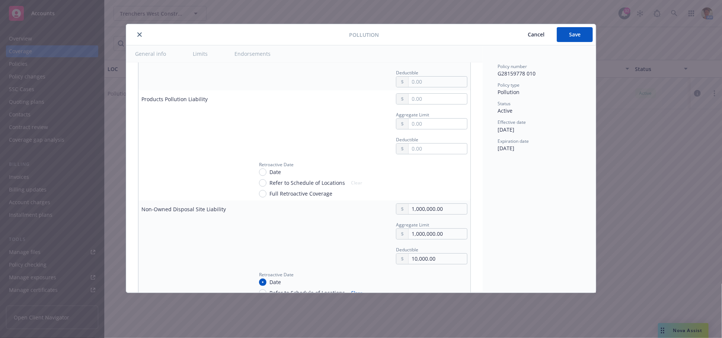
scroll to position [2316, 0]
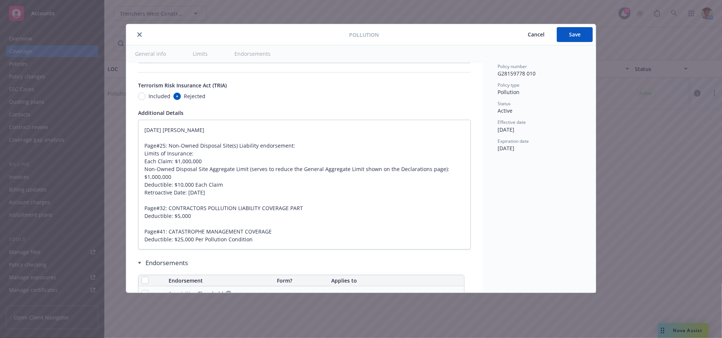
type textarea "x"
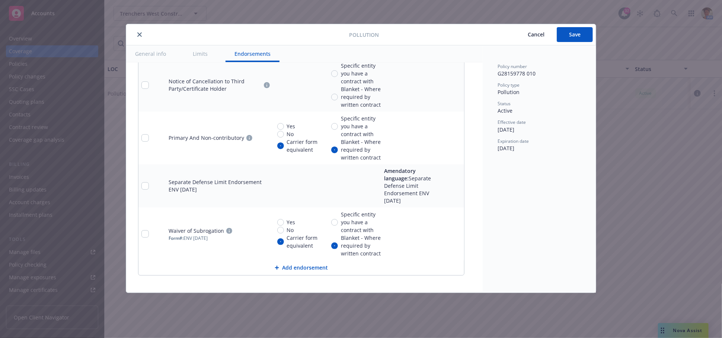
scroll to position [3407, 0]
click at [307, 265] on button "Add endorsement" at bounding box center [301, 266] width 326 height 15
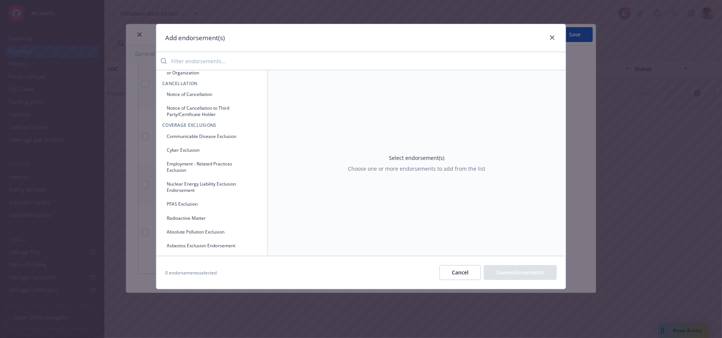
scroll to position [0, 0]
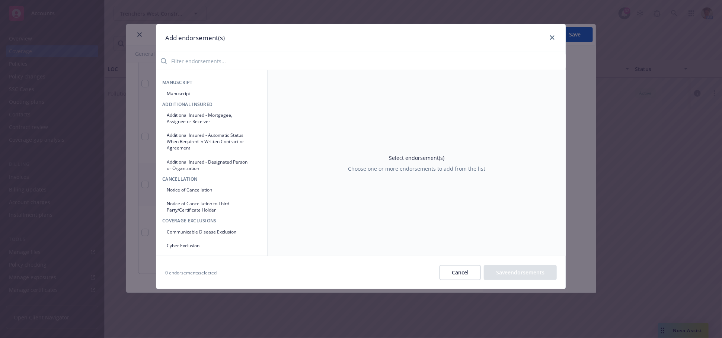
click at [182, 91] on button "Manuscript" at bounding box center [211, 93] width 99 height 12
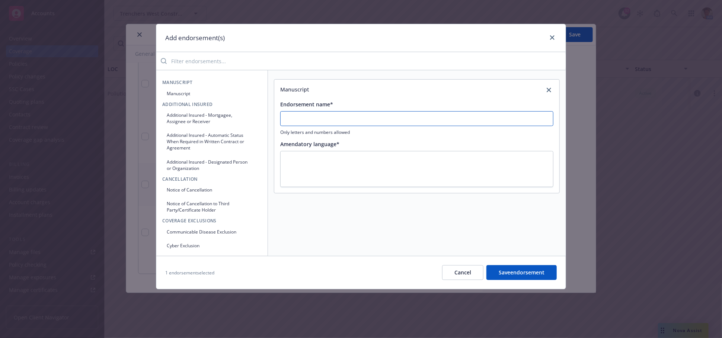
click at [381, 117] on input "Endorsement name*" at bounding box center [416, 118] width 273 height 15
drag, startPoint x: 413, startPoint y: 122, endPoint x: 256, endPoint y: 142, distance: 157.9
click at [256, 142] on div "Manuscript Manuscript Additional Insured Additional Insured - Mortgagee, Assign…" at bounding box center [360, 163] width 409 height 186
type input "Catastrophe Management ENV 3244 218801 2 04 18"
click at [307, 165] on textarea at bounding box center [416, 169] width 273 height 36
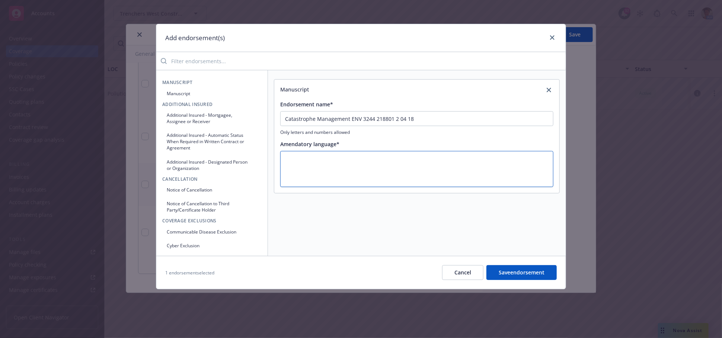
paste textarea "Catastrophe Management ENV 3244 218801 2 04 18"
type textarea "x"
type textarea "Catastrophe Management ENV 3244 218801 2 04 18"
type textarea "x"
type textarea "Catastrophe Management ENV 3244 218801 2 04 18"
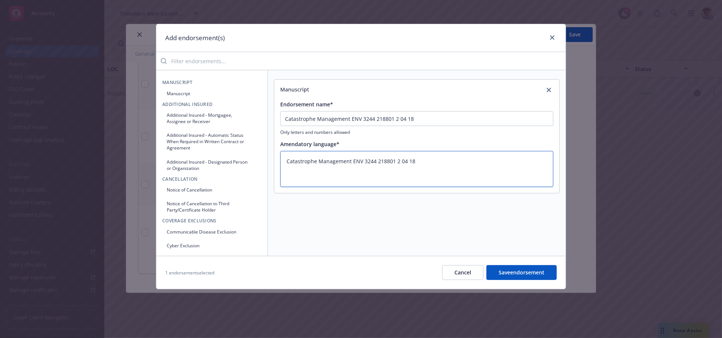
type textarea "x"
type textarea "Catastrophe Management ENV 3244 218801 2 04 18 $"
type textarea "x"
type textarea "Catastrophe Management ENV 3244 218801 2 04 18 $2"
type textarea "x"
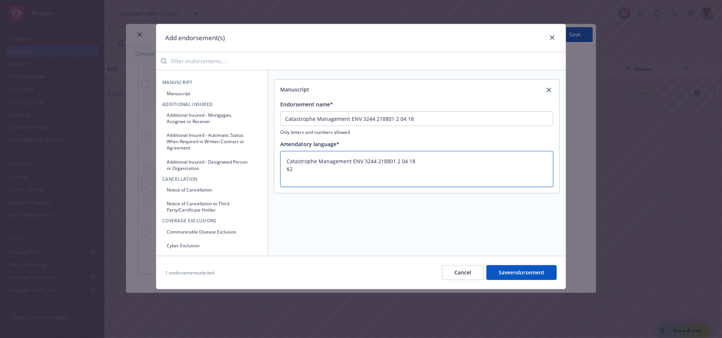
type textarea "Catastrophe Management ENV 3244 218801 2 04 18 $25"
type textarea "x"
type textarea "Catastrophe Management ENV 3244 218801 2 04 18 $250"
type textarea "x"
type textarea "Catastrophe Management ENV 3244 218801 2 04 18 $250,"
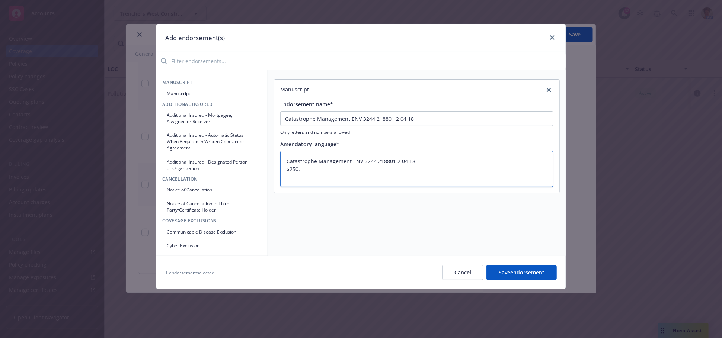
type textarea "x"
type textarea "Catastrophe Management ENV 3244 218801 2 04 18 $250,0"
type textarea "x"
type textarea "Catastrophe Management ENV 3244 218801 2 04 18 $250,00"
type textarea "x"
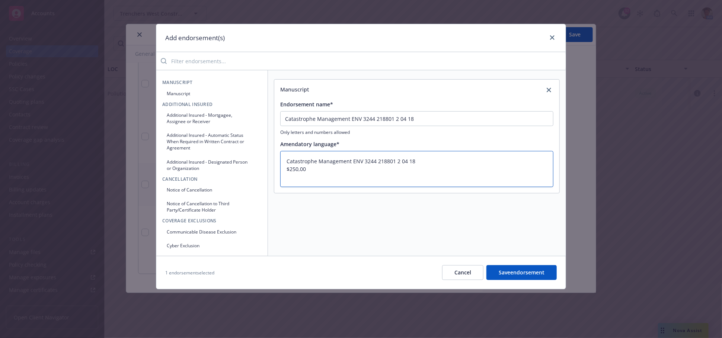
type textarea "Catastrophe Management ENV 3244 218801 2 04 18 $250,000"
type textarea "x"
type textarea "Catastrophe Management ENV 3244 218801 2 04 18 $250,000"
type textarea "x"
type textarea "Catastrophe Management ENV 3244 218801 2 04 18 $250,000 A"
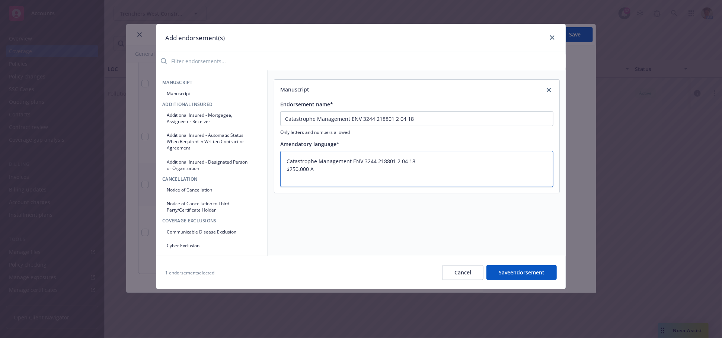
type textarea "x"
type textarea "Catastrophe Management ENV 3244 218801 2 04 18 $250,000 Ag"
type textarea "x"
type textarea "Catastrophe Management ENV 3244 218801 2 04 18 $250,000 Agg"
type textarea "x"
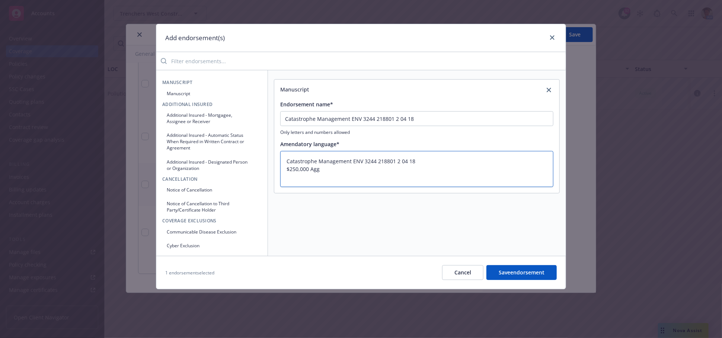
type textarea "Catastrophe Management ENV 3244 218801 2 04 18 $250,000 Aggr"
type textarea "x"
click at [506, 272] on button "Save endorsement" at bounding box center [522, 272] width 70 height 15
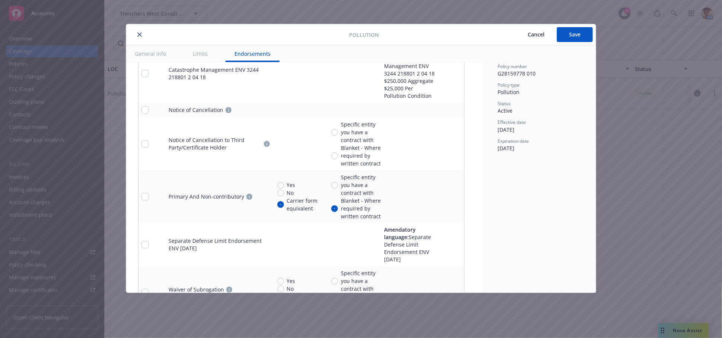
scroll to position [3473, 0]
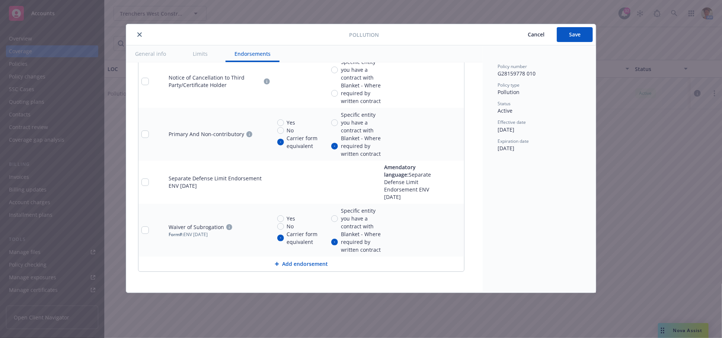
click at [290, 263] on button "Add endorsement" at bounding box center [301, 264] width 326 height 15
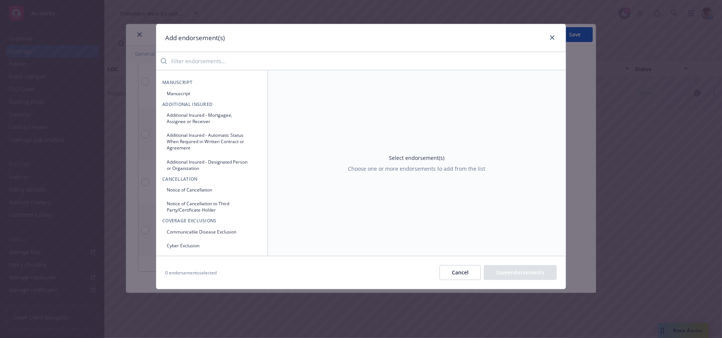
click at [188, 96] on button "Manuscript" at bounding box center [211, 93] width 99 height 12
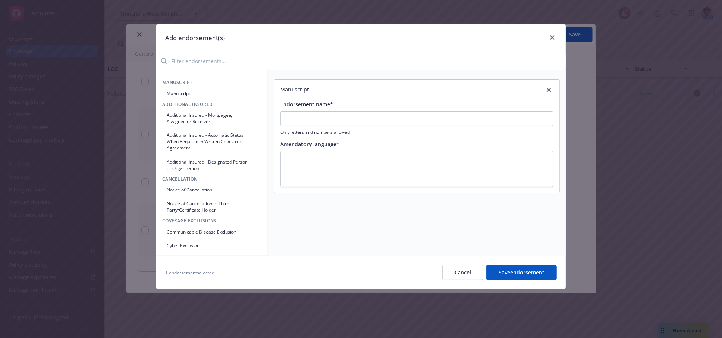
click at [334, 110] on div "Endorsement name* Only letters and numbers allowed" at bounding box center [416, 118] width 273 height 35
click at [333, 119] on input "Endorsement name*" at bounding box center [416, 118] width 273 height 15
click at [285, 155] on textarea at bounding box center [416, 169] width 273 height 36
click at [515, 276] on button "Save endorsement" at bounding box center [522, 272] width 70 height 15
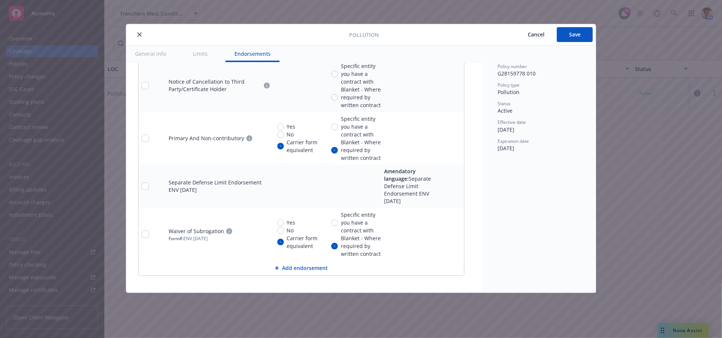
scroll to position [3524, 0]
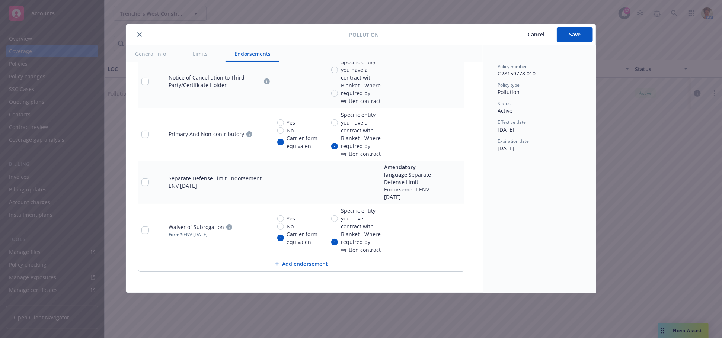
click at [293, 264] on button "Add endorsement" at bounding box center [301, 264] width 326 height 15
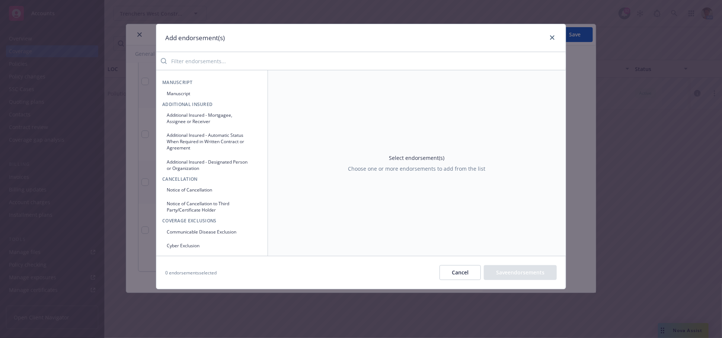
click at [198, 94] on button "Manuscript" at bounding box center [211, 93] width 99 height 12
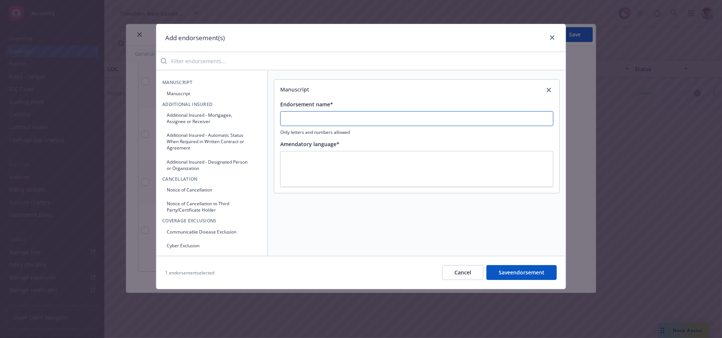
click at [329, 115] on input "Endorsement name*" at bounding box center [416, 118] width 273 height 15
click at [295, 156] on textarea at bounding box center [416, 169] width 273 height 36
click at [366, 120] on input "Additional Insured Endorsement ENV 3251 12 18" at bounding box center [416, 118] width 273 height 15
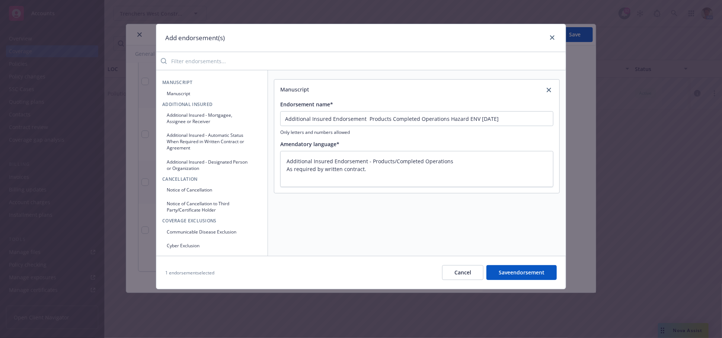
click at [532, 273] on button "Save endorsement" at bounding box center [522, 272] width 70 height 15
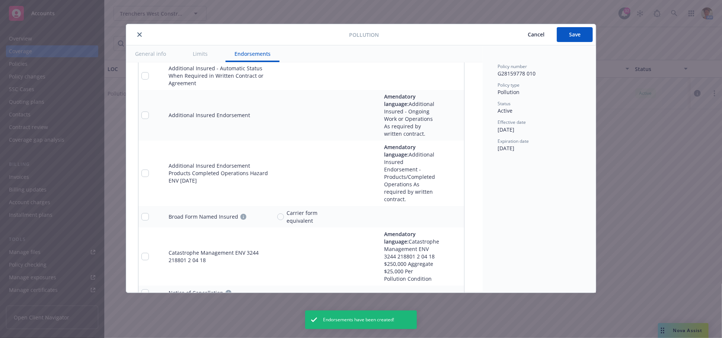
scroll to position [3300, 0]
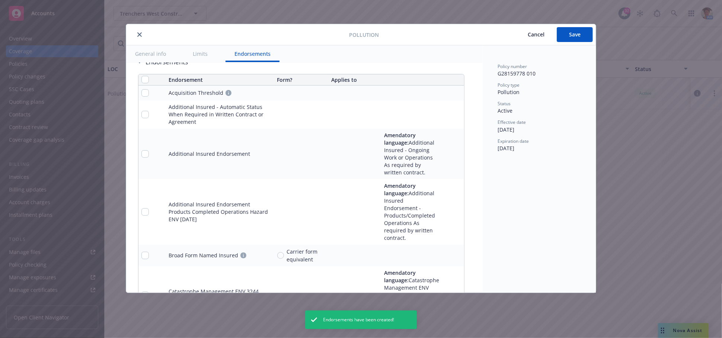
click at [443, 114] on icon "pencil" at bounding box center [443, 116] width 4 height 4
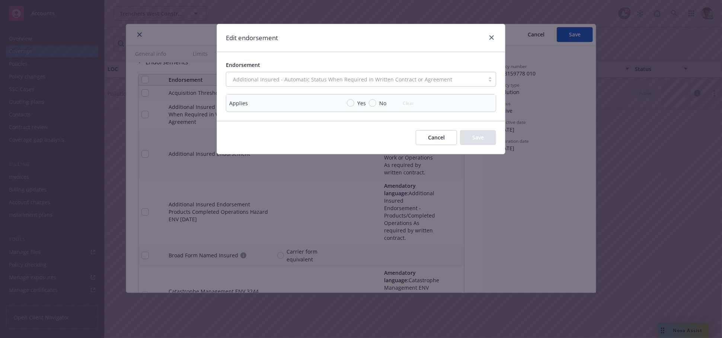
click at [441, 135] on button "Cancel" at bounding box center [436, 137] width 41 height 15
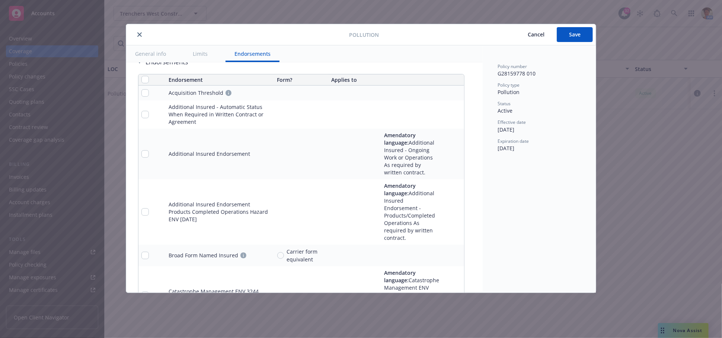
click at [458, 112] on icon "remove" at bounding box center [456, 115] width 5 height 6
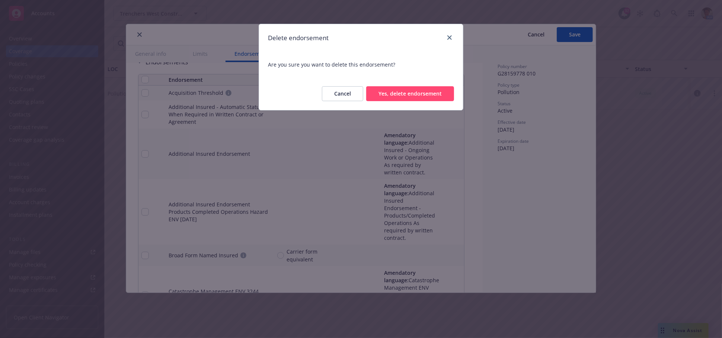
click at [414, 92] on button "Yes, delete endorsement" at bounding box center [410, 93] width 88 height 15
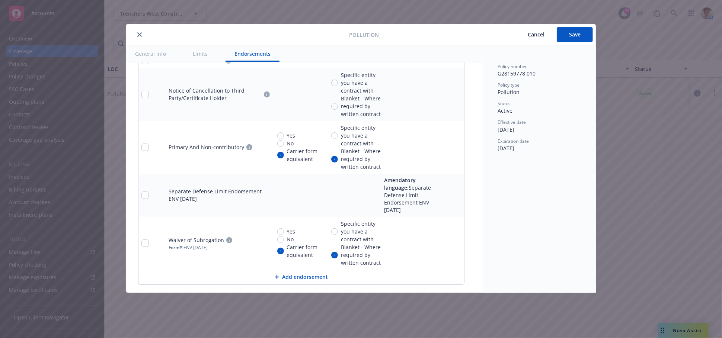
scroll to position [3561, 0]
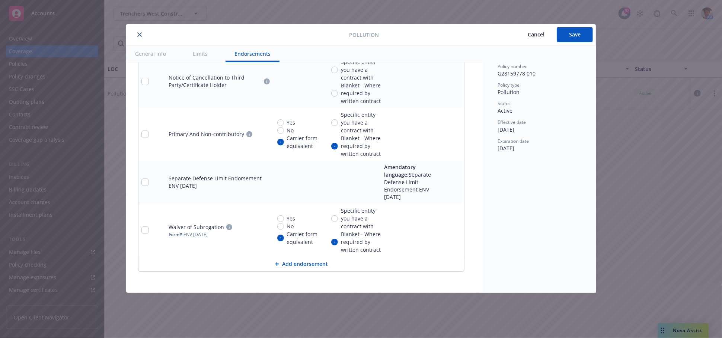
click at [443, 131] on link "pencil" at bounding box center [443, 134] width 9 height 9
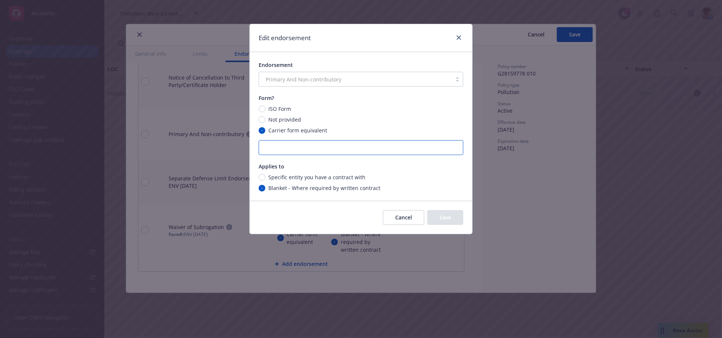
click at [299, 147] on input "text" at bounding box center [361, 147] width 205 height 15
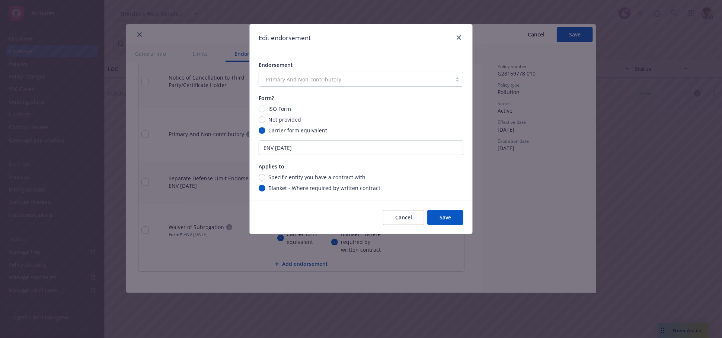
click at [443, 219] on button "Save" at bounding box center [445, 217] width 36 height 15
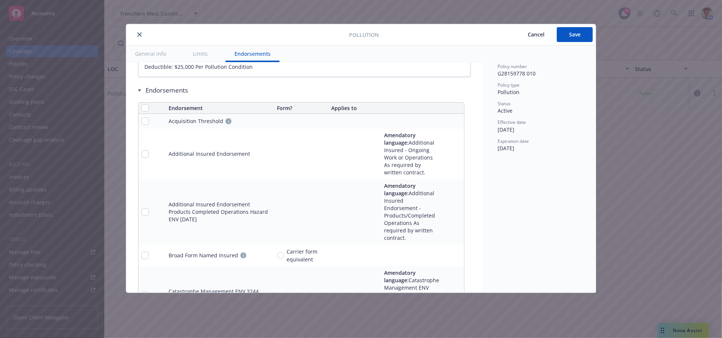
scroll to position [3230, 0]
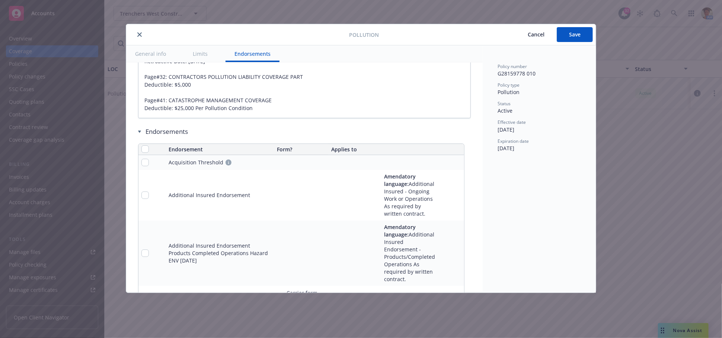
click at [441, 195] on icon "pencil" at bounding box center [443, 195] width 4 height 4
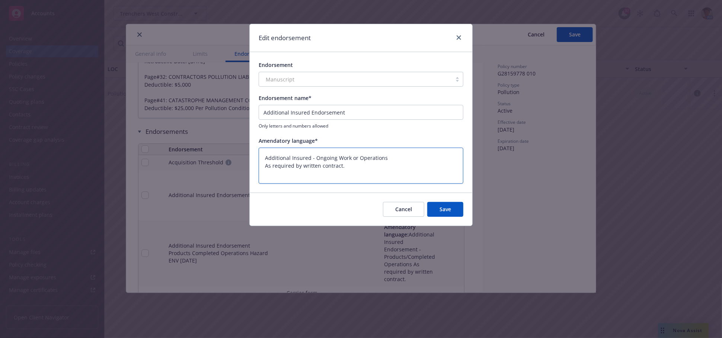
click at [310, 157] on textarea "Additional Insured - Ongoing Work or Operations As required by written contract." at bounding box center [361, 166] width 205 height 36
click at [441, 207] on button "Save" at bounding box center [445, 209] width 36 height 15
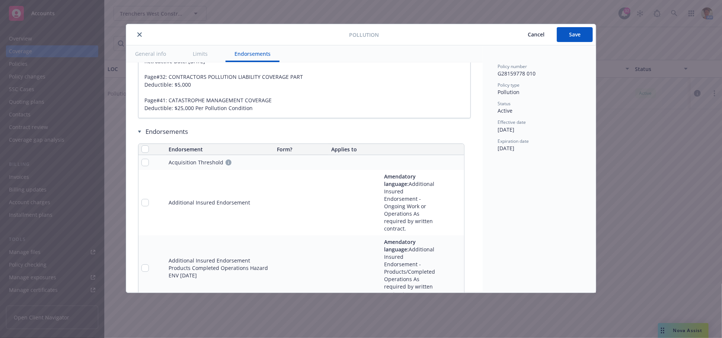
click at [139, 34] on icon "close" at bounding box center [139, 34] width 4 height 4
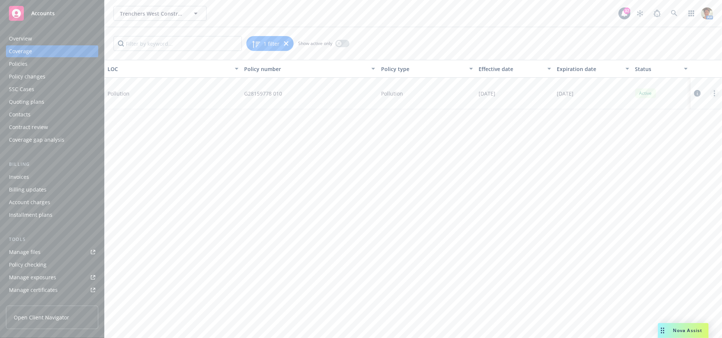
click at [715, 93] on circle "more" at bounding box center [714, 93] width 1 height 1
click at [652, 164] on link "Copy logging email" at bounding box center [670, 168] width 98 height 15
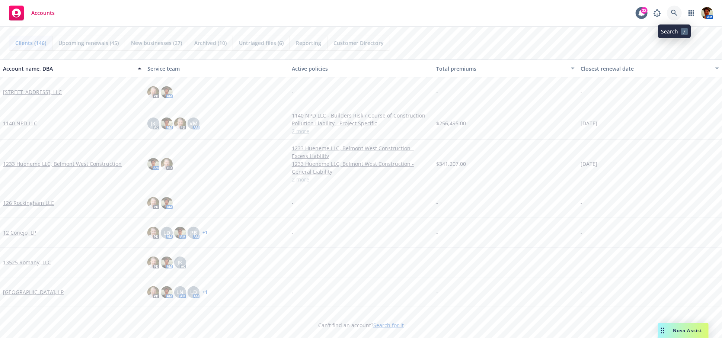
click at [673, 13] on icon at bounding box center [674, 13] width 7 height 7
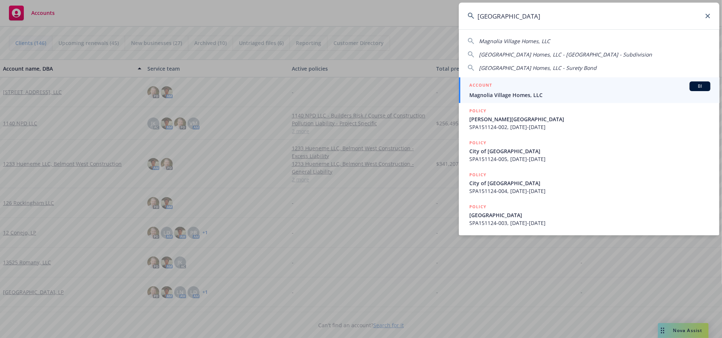
type input "[GEOGRAPHIC_DATA]"
click at [554, 79] on link "ACCOUNT BI [GEOGRAPHIC_DATA] Homes, LLC" at bounding box center [589, 90] width 261 height 26
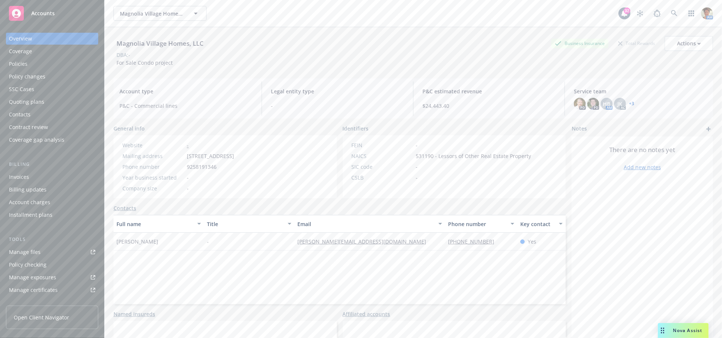
click at [43, 103] on div "Quoting plans" at bounding box center [52, 102] width 86 height 12
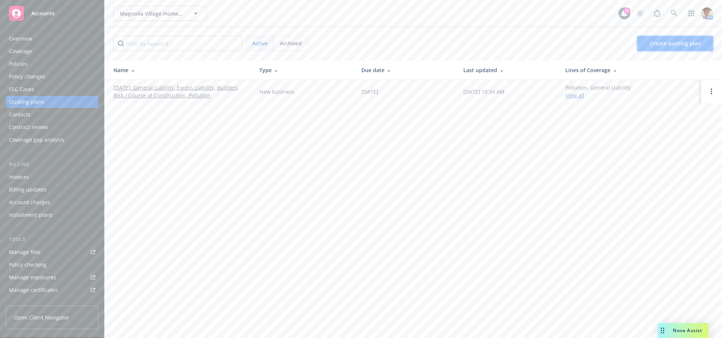
click at [657, 40] on span "Create quoting plan" at bounding box center [675, 43] width 51 height 7
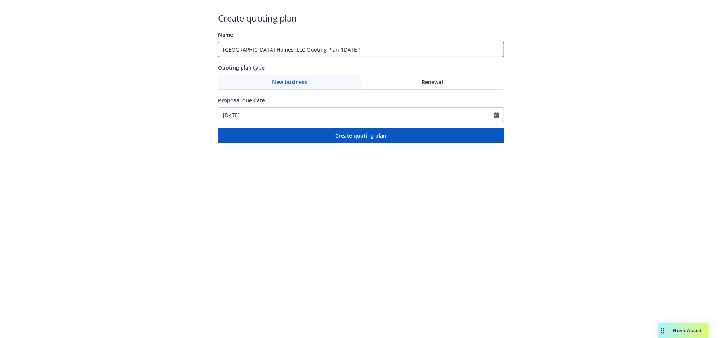
click at [222, 50] on input "Magnolia Village Homes, LLC Quoting Plan (2025-09-12)" at bounding box center [361, 49] width 286 height 15
type input "[TBD] BOP/Package - Shops at Magnolia - New Business 09/2025"
click at [265, 115] on input "09/12/2025" at bounding box center [356, 115] width 275 height 14
select select "9"
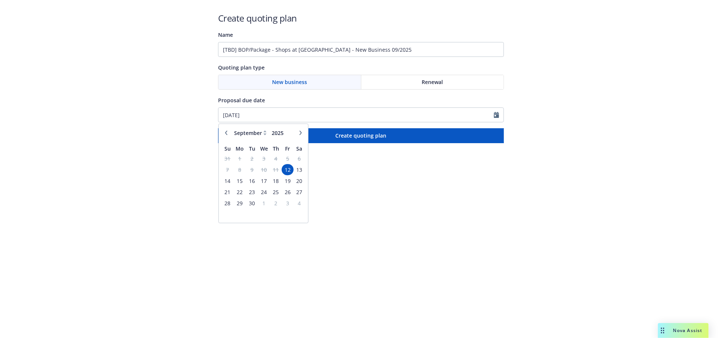
click at [288, 170] on span "12" at bounding box center [288, 169] width 10 height 9
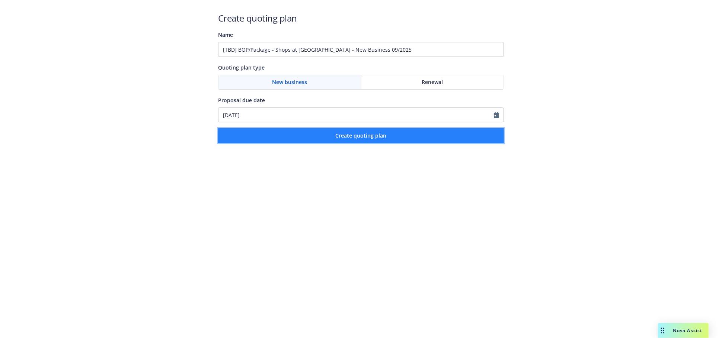
click at [389, 134] on button "Create quoting plan" at bounding box center [361, 135] width 286 height 15
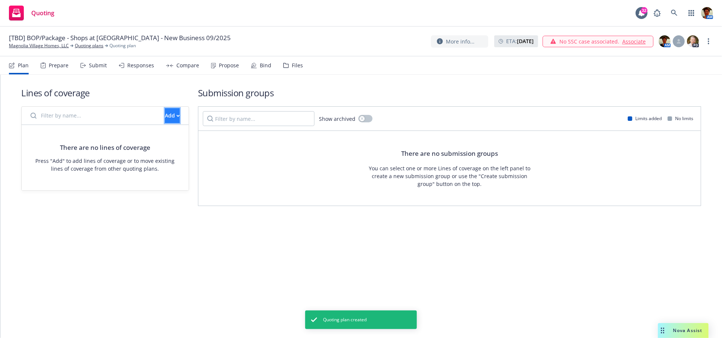
click at [176, 116] on icon "button" at bounding box center [177, 116] width 3 height 3
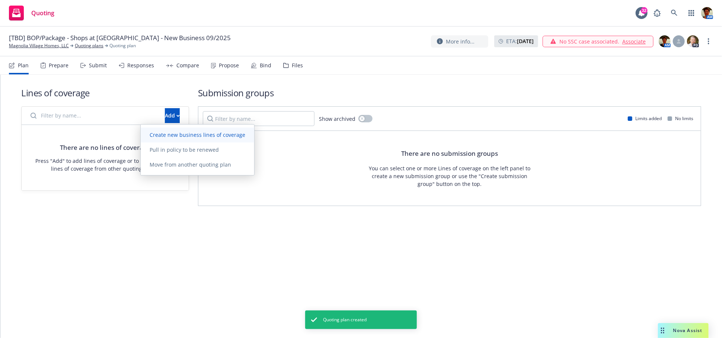
click at [165, 132] on span "Create new business lines of coverage" at bounding box center [198, 134] width 114 height 7
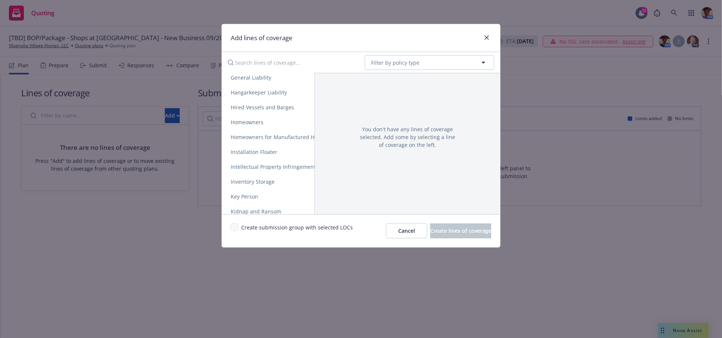
scroll to position [703, 0]
click at [265, 107] on span "General Liability" at bounding box center [251, 109] width 58 height 7
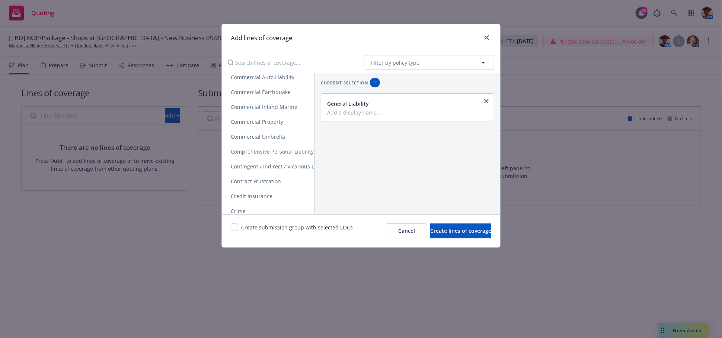
scroll to position [207, 0]
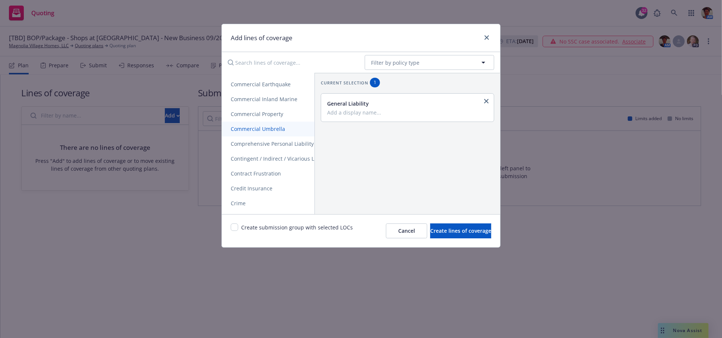
drag, startPoint x: 271, startPoint y: 118, endPoint x: 288, endPoint y: 133, distance: 23.3
click at [270, 118] on span "Commercial Property" at bounding box center [257, 114] width 70 height 7
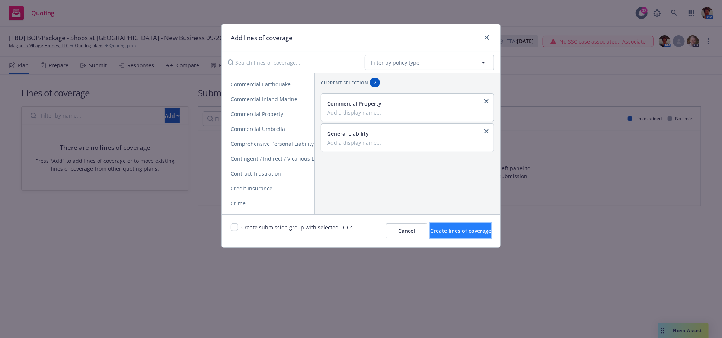
click at [466, 230] on span "Create lines of coverage" at bounding box center [460, 230] width 61 height 7
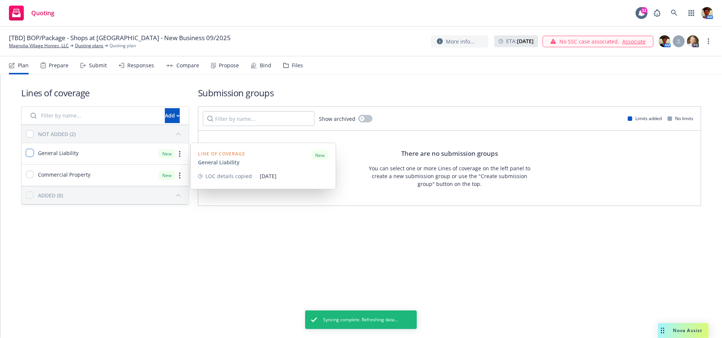
click at [28, 156] on input "checkbox" at bounding box center [29, 152] width 7 height 7
checkbox input "true"
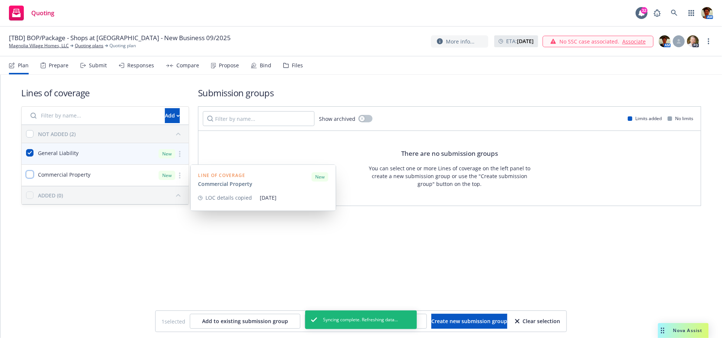
click at [28, 173] on input "checkbox" at bounding box center [29, 174] width 7 height 7
checkbox input "true"
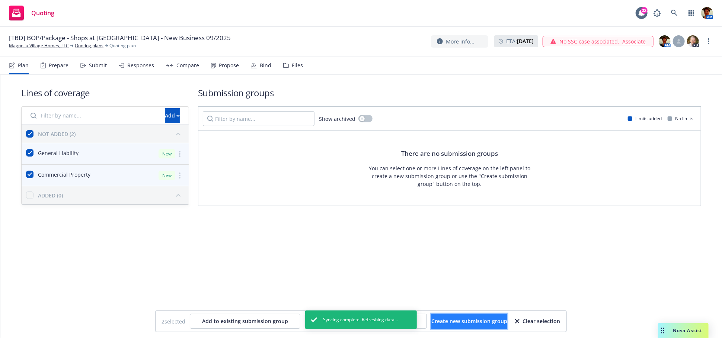
click at [458, 322] on span "Create new submission group" at bounding box center [469, 321] width 76 height 7
checkbox input "false"
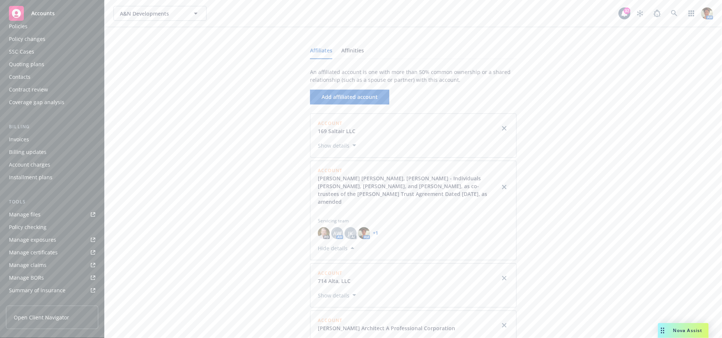
scroll to position [35, 0]
click at [40, 68] on div "Quoting plans" at bounding box center [26, 67] width 35 height 12
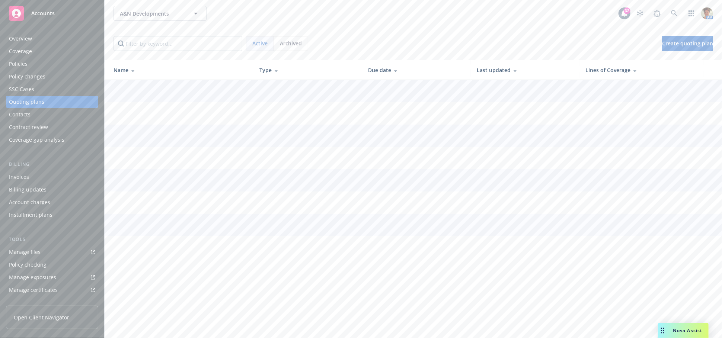
click at [38, 102] on div "Quoting plans" at bounding box center [26, 102] width 35 height 12
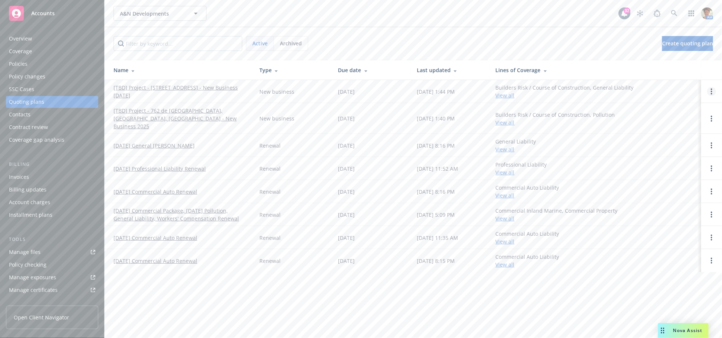
click at [711, 92] on icon "Open options" at bounding box center [711, 92] width 1 height 6
click at [673, 45] on link "Copy logging email" at bounding box center [673, 41] width 65 height 15
click at [164, 87] on link "[TBD] Project - [STREET_ADDRESS] - New Business [DATE]" at bounding box center [181, 92] width 134 height 16
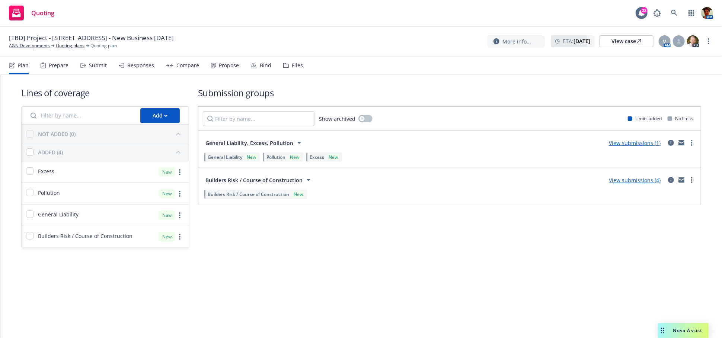
click at [99, 68] on div "Submit" at bounding box center [98, 66] width 18 height 6
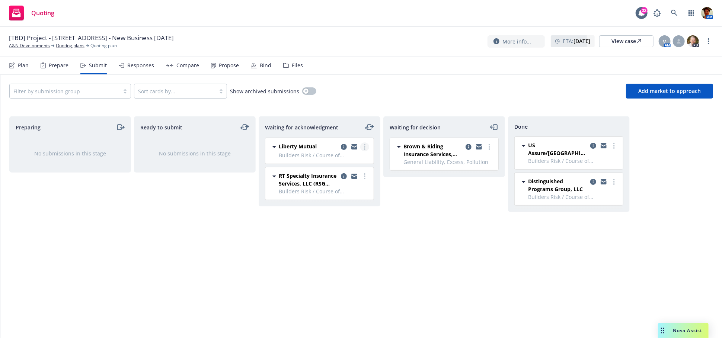
click at [364, 146] on circle "more" at bounding box center [364, 146] width 1 height 1
click at [332, 208] on span "Add accepted decision" at bounding box center [331, 206] width 74 height 7
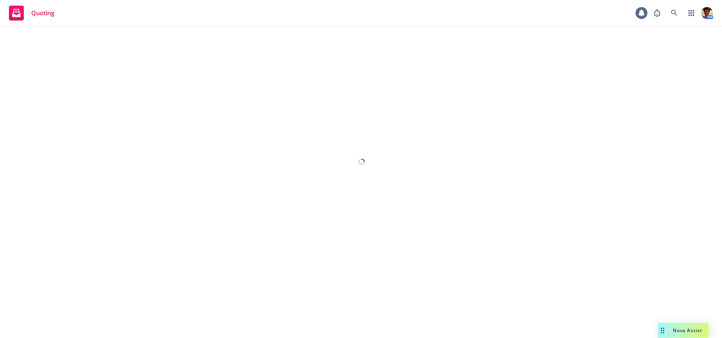
select select "12"
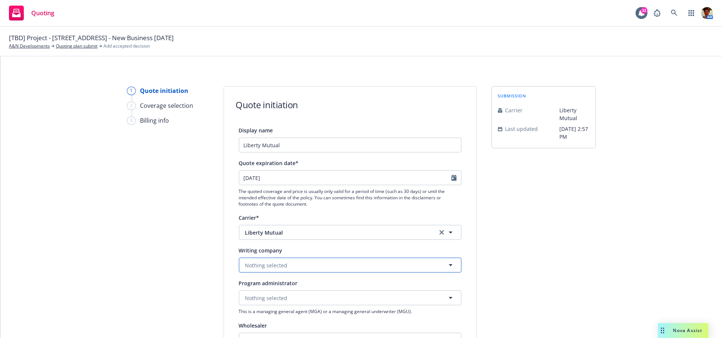
click at [285, 262] on button "Nothing selected" at bounding box center [350, 265] width 223 height 15
type input "ohio casualty"
click at [299, 241] on span "Domestic - 24074" at bounding box center [304, 244] width 114 height 8
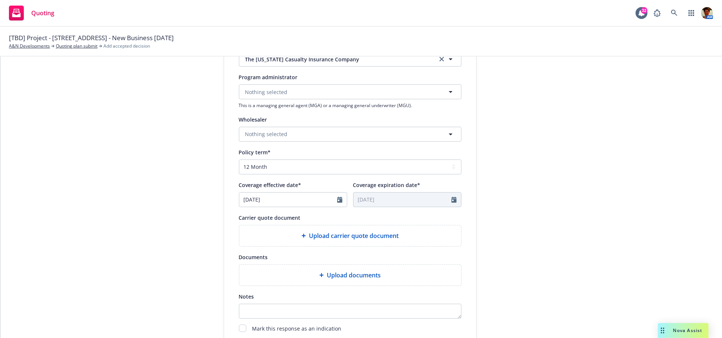
scroll to position [207, 0]
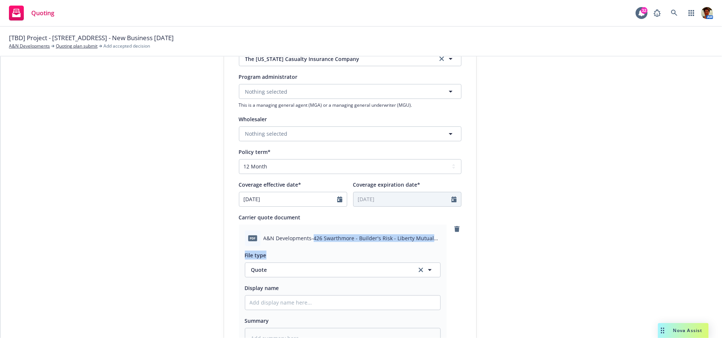
drag, startPoint x: 310, startPoint y: 239, endPoint x: 419, endPoint y: 247, distance: 109.4
click at [419, 247] on div "pdf A&N Developments-426 Swarthmore - Builder's Risk - Liberty Mutual Quote - 0…" at bounding box center [343, 290] width 208 height 130
copy div "426 Swarthmore - Builder's Risk - Liberty Mutual Quote - 09-12-2025.pdf File ty…"
click at [352, 304] on input "Display name" at bounding box center [342, 303] width 195 height 14
paste input "426 Swarthmore - Builder's Risk - Liberty Mutual Quote - 09-12-2025.pdf File ty…"
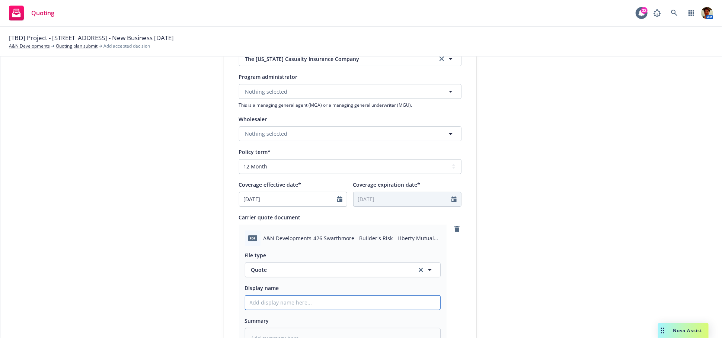
type textarea "x"
type input "426 Swarthmore - Builder's Risk - Liberty Mutual Quote - 09-12-2025.pdf File ty…"
type textarea "x"
type input "426 Swarthmore - Builder's Risk - Liberty Mutual Quote - 09-12-2025.pdf File typ"
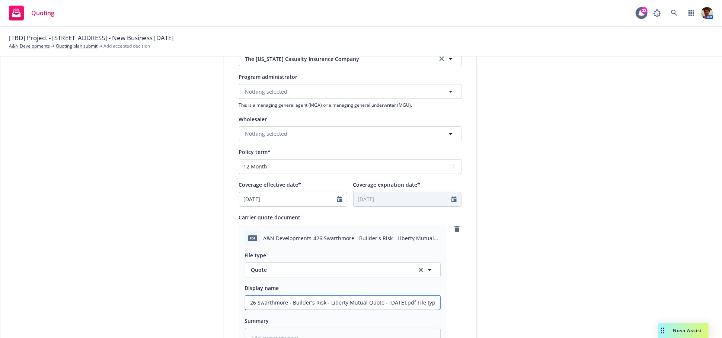
type textarea "x"
type input "426 Swarthmore - Builder's Risk - Liberty Mutual Quote - 09-12-2025.pdf File ty"
type textarea "x"
type input "426 Swarthmore - Builder's Risk - Liberty Mutual Quote - 09-12-2025.pdf File t"
type textarea "x"
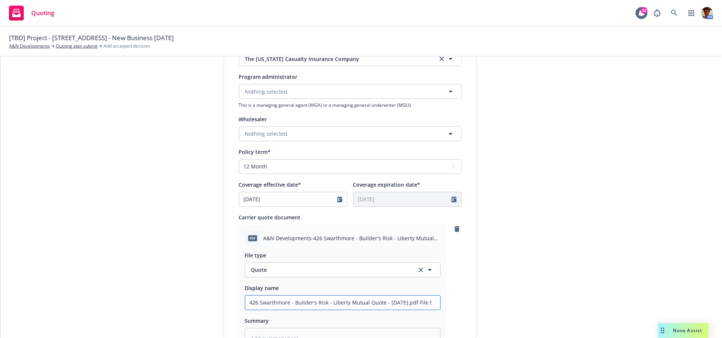
type input "426 Swarthmore - Builder's Risk - Liberty Mutual Quote - 09-12-2025.pdf File"
type textarea "x"
type input "426 Swarthmore - Builder's Risk - Liberty Mutual Quote - 09-12-2025.pdf File"
type textarea "x"
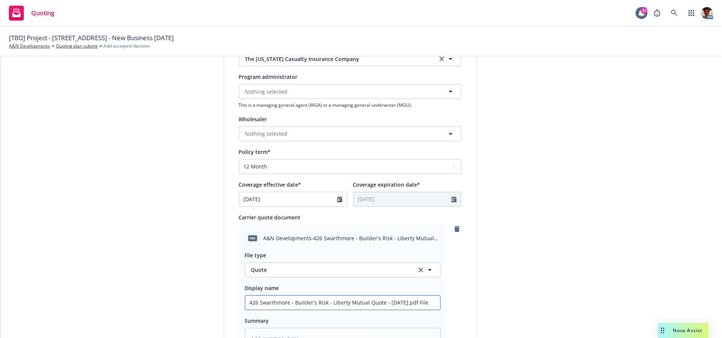
type input "426 Swarthmore - Builder's Risk - Liberty Mutual Quote - 09-12-2025.pdf Fil"
type textarea "x"
type input "426 Swarthmore - Builder's Risk - Liberty Mutual Quote - 09-12-2025.pdf Fi"
type textarea "x"
type input "426 Swarthmore - Builder's Risk - Liberty Mutual Quote - 09-12-2025.pdf F"
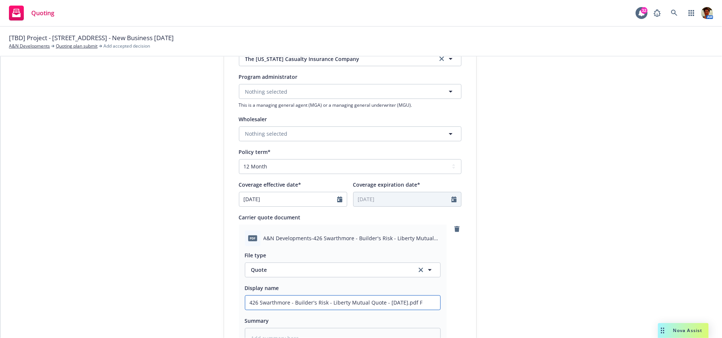
type textarea "x"
type input "426 Swarthmore - Builder's Risk - Liberty Mutual Quote - 09-12-2025.pdf"
type textarea "x"
type input "426 Swarthmore - Builder's Risk - Liberty Mutual Quote - 09-12-2025.pdf"
type textarea "x"
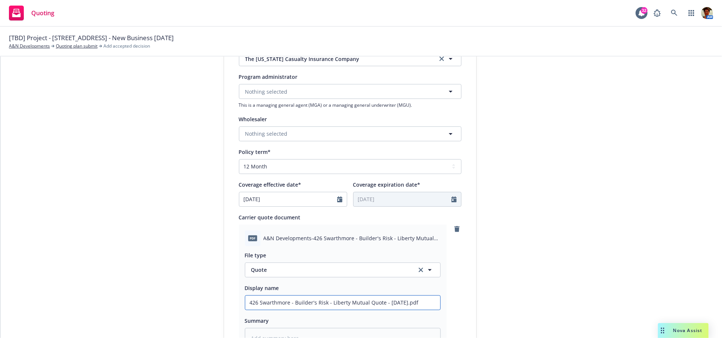
type input "426 Swarthmore - Builder's Risk - Liberty Mutual Quote - 09-12-2025.pd"
type textarea "x"
type input "426 Swarthmore - Builder's Risk - Liberty Mutual Quote - 09-12-2025."
type textarea "x"
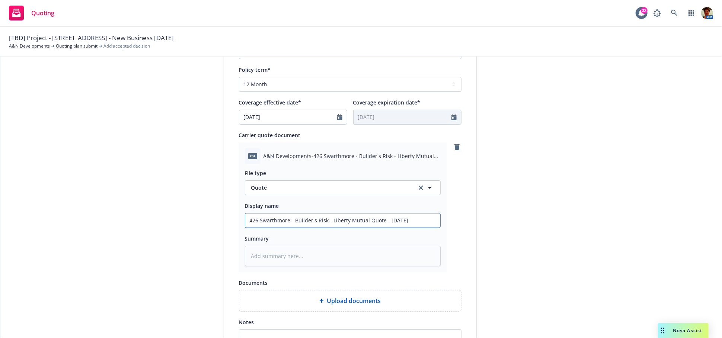
scroll to position [289, 0]
type input "426 Swarthmore - Builder's Risk - Liberty Mutual Quote - 09-12-2025"
click at [344, 257] on textarea at bounding box center [343, 256] width 196 height 20
paste textarea "426 Swarthmore - Builder's Risk - Liberty Mutual Quote - 09-12-2025.pdf File ty…"
type textarea "x"
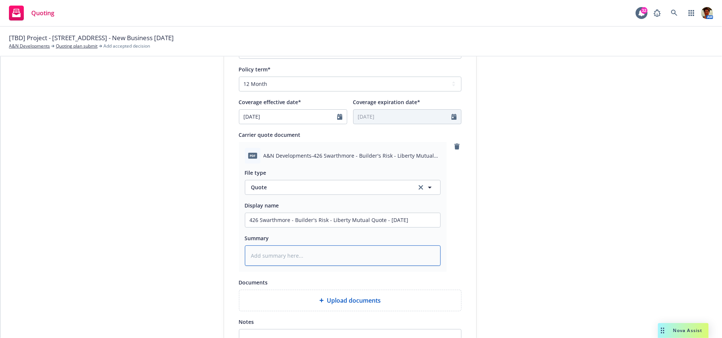
type textarea "426 Swarthmore - Builder's Risk - Liberty Mutual Quote - 09-12-2025.pdf File ty…"
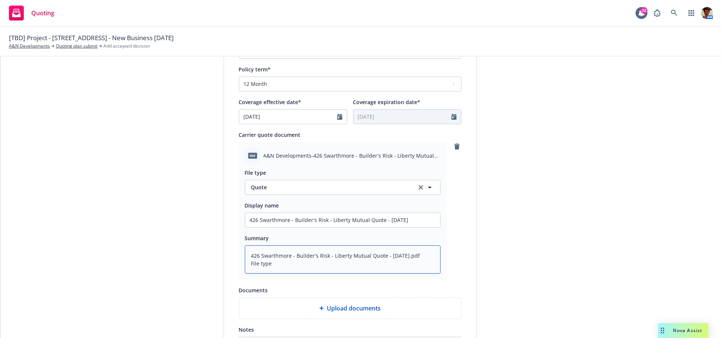
type textarea "x"
type textarea "426 Swarthmore - Builder's Risk - Liberty Mutual Quote - 09-12-2025.pdf File typ"
type textarea "x"
type textarea "426 Swarthmore - Builder's Risk - Liberty Mutual Quote - 09-12-2025.pdf File ty"
type textarea "x"
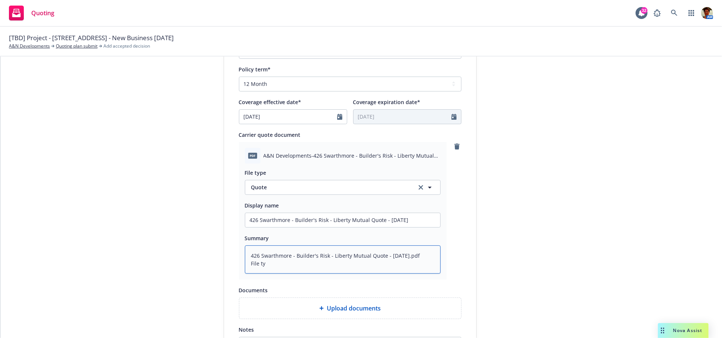
type textarea "426 Swarthmore - Builder's Risk - Liberty Mutual Quote - 09-12-2025.pdf File t"
type textarea "x"
type textarea "426 Swarthmore - Builder's Risk - Liberty Mutual Quote - 09-12-2025.pdf File"
type textarea "x"
type textarea "426 Swarthmore - Builder's Risk - Liberty Mutual Quote - 09-12-2025.pdf Fil"
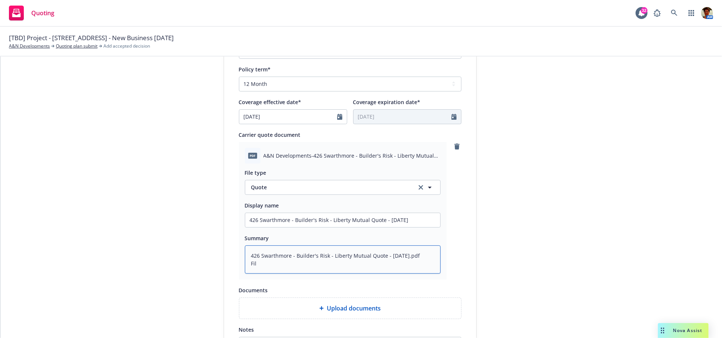
type textarea "x"
type textarea "426 Swarthmore - Builder's Risk - Liberty Mutual Quote - 09-12-2025.pdf Fi"
type textarea "x"
type textarea "426 Swarthmore - Builder's Risk - Liberty Mutual Quote - 09-12-2025.pdf F"
type textarea "x"
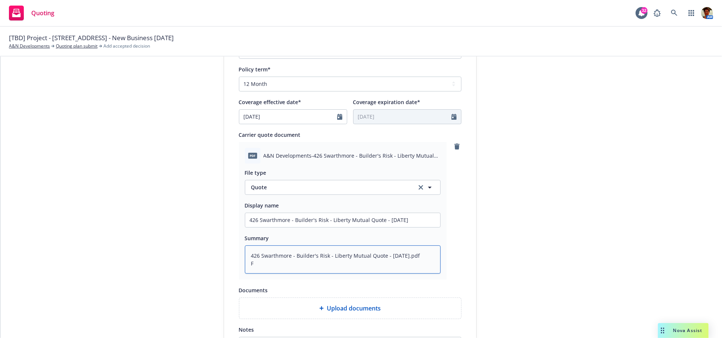
type textarea "426 Swarthmore - Builder's Risk - Liberty Mutual Quote - 09-12-2025.pdf"
type textarea "x"
type textarea "426 Swarthmore - Builder's Risk - Liberty Mutual Quote - 09-12-2025.pdf"
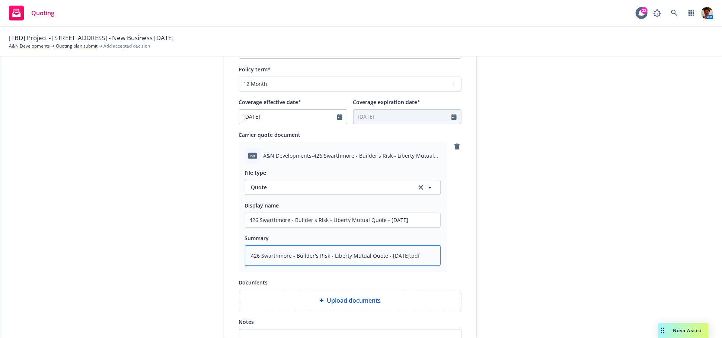
type textarea "x"
type textarea "426 Swarthmore - Builder's Risk - Liberty Mutual Quote - 09-12-2025.pd"
type textarea "x"
type textarea "426 Swarthmore - Builder's Risk - Liberty Mutual Quote - 09-12-2025.p"
type textarea "x"
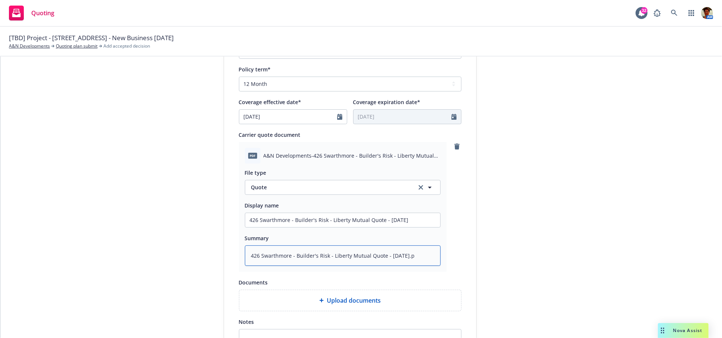
type textarea "426 Swarthmore - Builder's Risk - Liberty Mutual Quote - 09-12-2025."
type textarea "x"
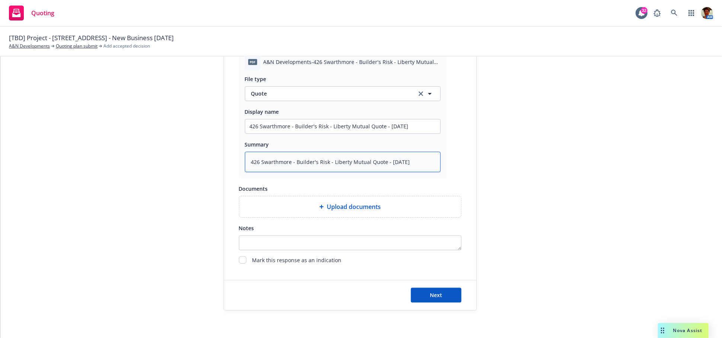
scroll to position [385, 0]
type textarea "426 Swarthmore - Builder's Risk - Liberty Mutual Quote - 09-12-2025"
click at [432, 293] on span "Next" at bounding box center [436, 293] width 12 height 7
type textarea "x"
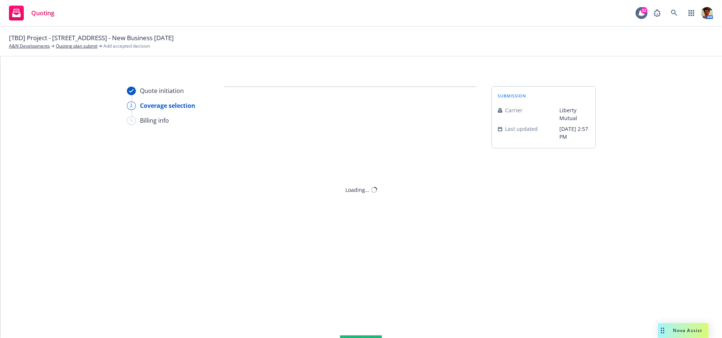
scroll to position [0, 0]
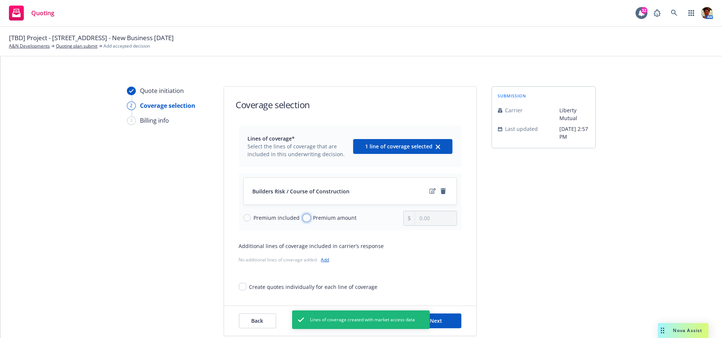
click at [303, 219] on input "Premium amount" at bounding box center [306, 217] width 7 height 7
radio input "true"
click at [437, 221] on input "0.00" at bounding box center [435, 218] width 41 height 14
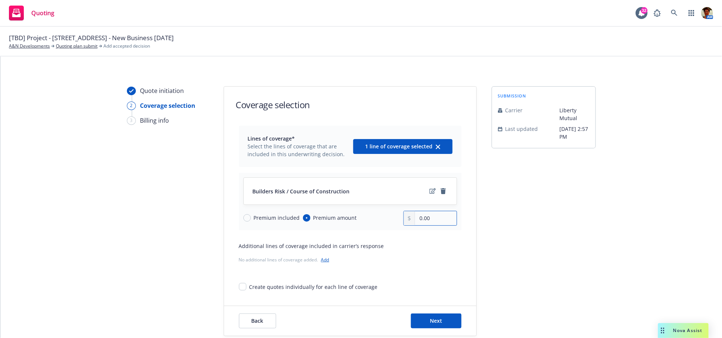
drag, startPoint x: 427, startPoint y: 223, endPoint x: 419, endPoint y: 223, distance: 8.2
click at [419, 223] on input "0.00" at bounding box center [435, 218] width 41 height 14
type input "0.00"
type input "17,906.00"
click at [425, 319] on button "Next" at bounding box center [436, 321] width 51 height 15
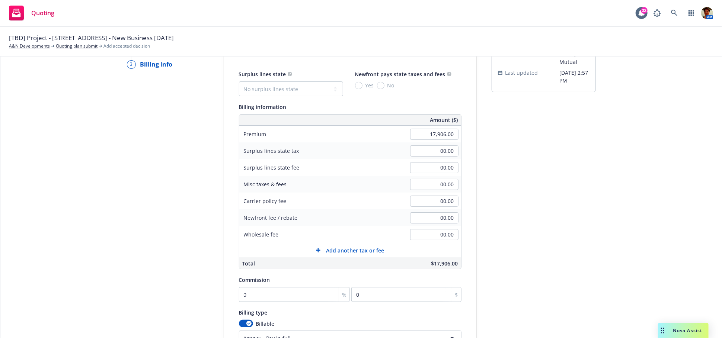
scroll to position [83, 0]
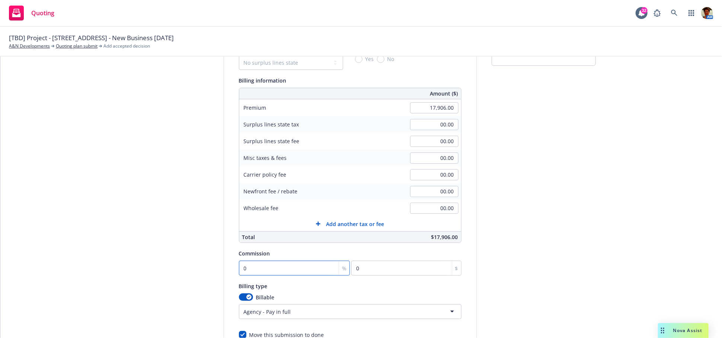
click at [251, 273] on input "0" at bounding box center [294, 268] width 111 height 15
type input "2"
type input "358.12"
type input "20"
type input "3581.2"
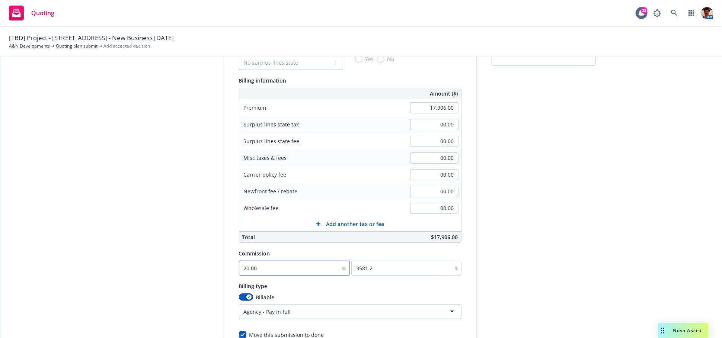
type input "20.00"
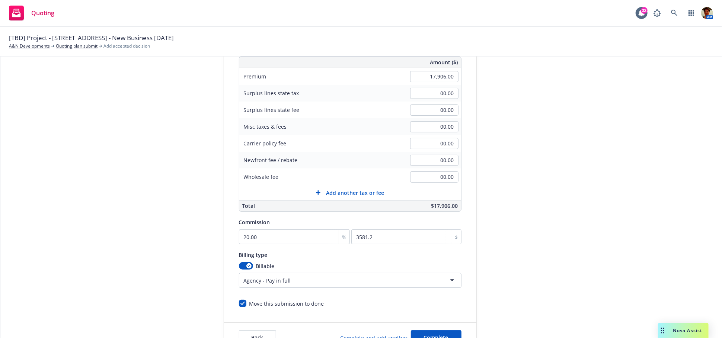
scroll to position [158, 0]
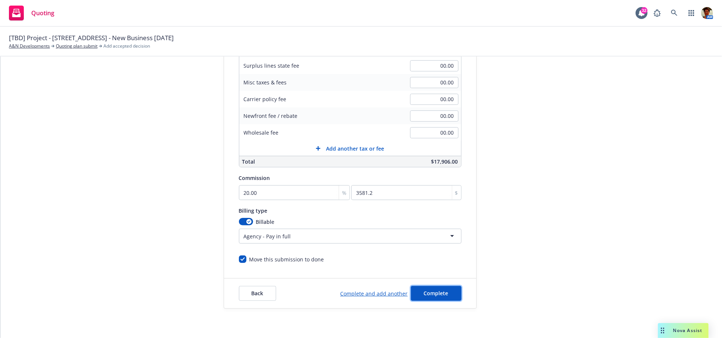
click at [425, 292] on span "Complete" at bounding box center [436, 293] width 25 height 7
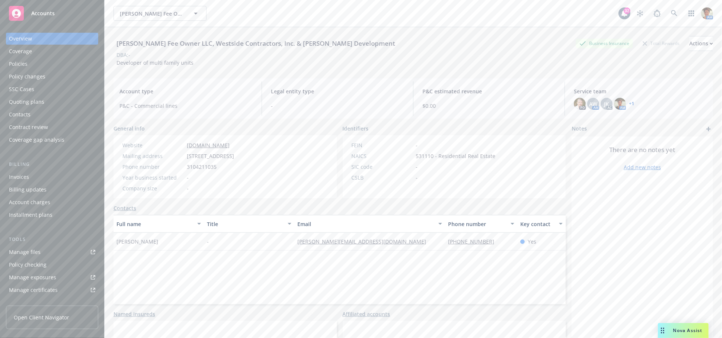
click at [29, 102] on div "Quoting plans" at bounding box center [26, 102] width 35 height 12
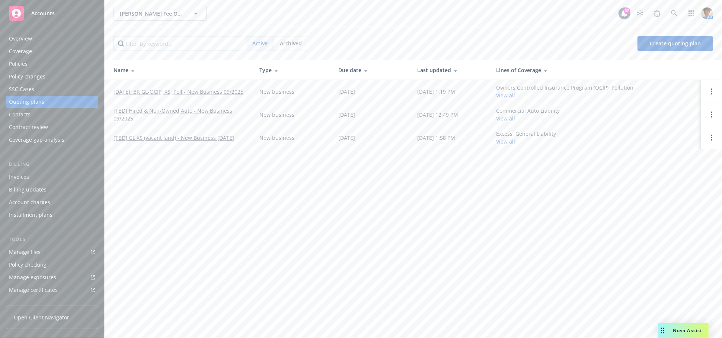
click at [173, 88] on link "10/21/2025: BR GL-OCIP; XS, Poll - New Business 09/2025" at bounding box center [179, 92] width 130 height 8
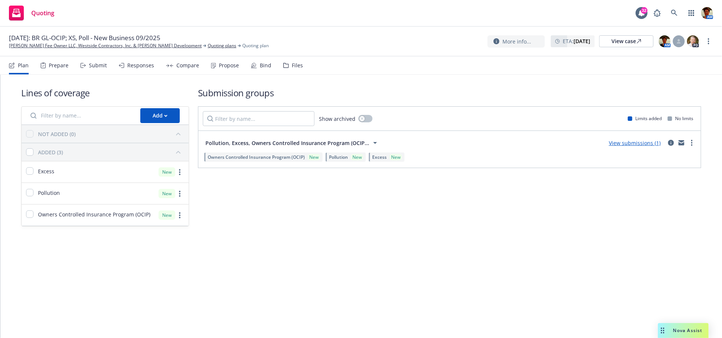
click at [299, 65] on div "Files" at bounding box center [297, 66] width 11 height 6
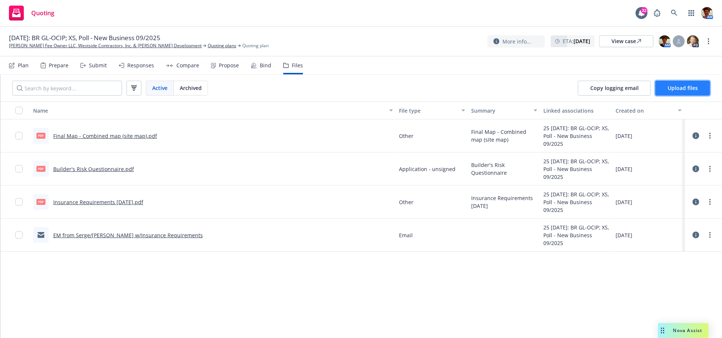
click at [672, 88] on span "Upload files" at bounding box center [683, 87] width 30 height 7
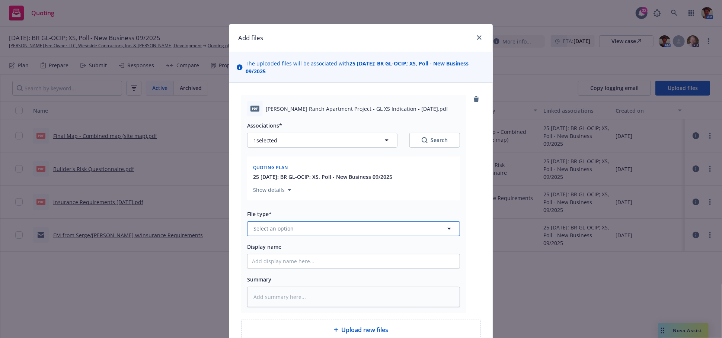
click at [303, 229] on button "Select an option" at bounding box center [353, 228] width 213 height 15
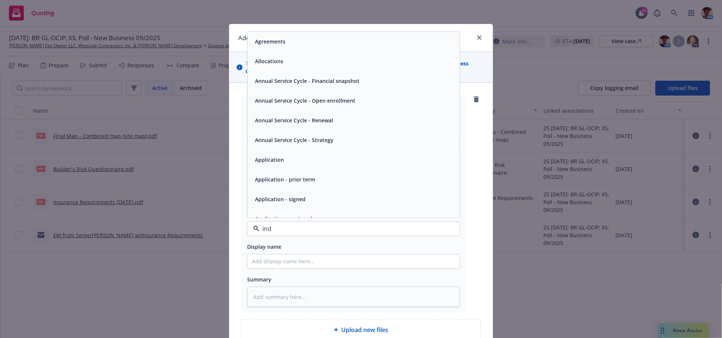
type input "indi"
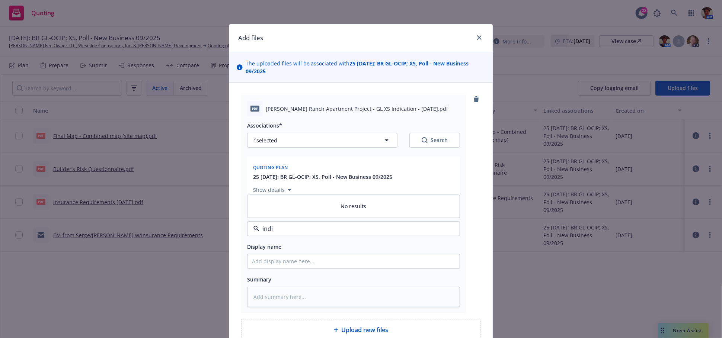
type textarea "x"
type input "i"
type input "q"
type input "Other"
click at [292, 207] on div "Other" at bounding box center [353, 207] width 203 height 11
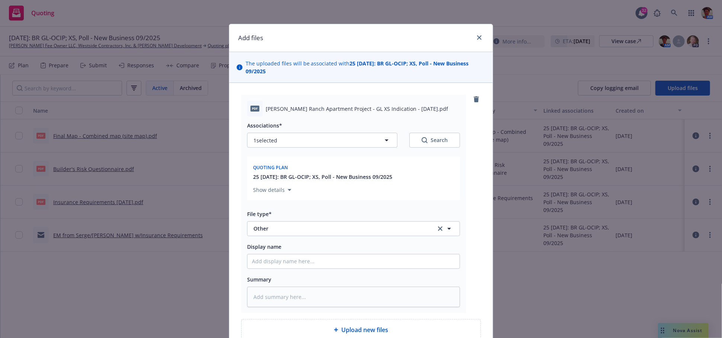
drag, startPoint x: 347, startPoint y: 108, endPoint x: 369, endPoint y: 112, distance: 22.4
click at [403, 112] on span "Blosser Ranch Apartment Project - GL XS Indication - 07-24-2025.pdf" at bounding box center [357, 109] width 182 height 8
drag, startPoint x: 348, startPoint y: 108, endPoint x: 417, endPoint y: 110, distance: 68.2
click at [417, 109] on span "Blosser Ranch Apartment Project - GL XS Indication - 07-24-2025.pdf" at bounding box center [357, 109] width 182 height 8
copy span "GL XS Indication - 07-24-2025"
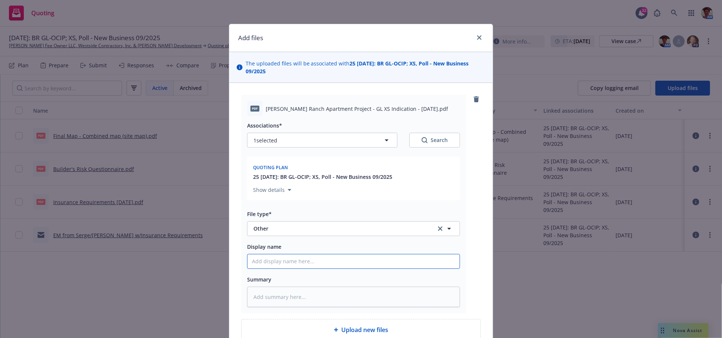
click at [289, 262] on input "Display name" at bounding box center [354, 262] width 212 height 14
paste input "GL XS Indication - 07-24-2025"
type textarea "x"
type input "GL XS Indication - 07-24-2025"
type textarea "x"
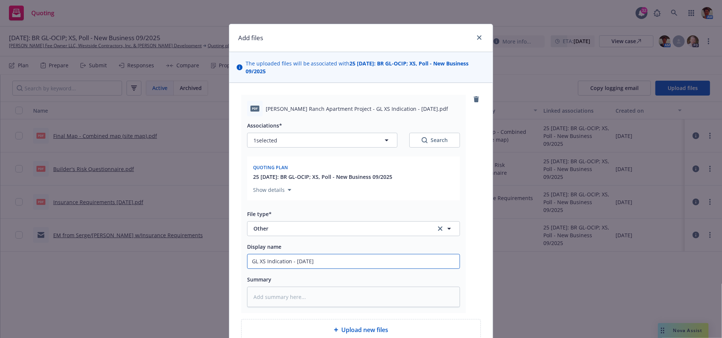
type input "GL XS Indication - 07-24-2025"
type textarea "x"
type input "GL XS Indication - 07-24-2025 ("
type textarea "x"
type input "GL XS Indication - 07-24-2025 (N"
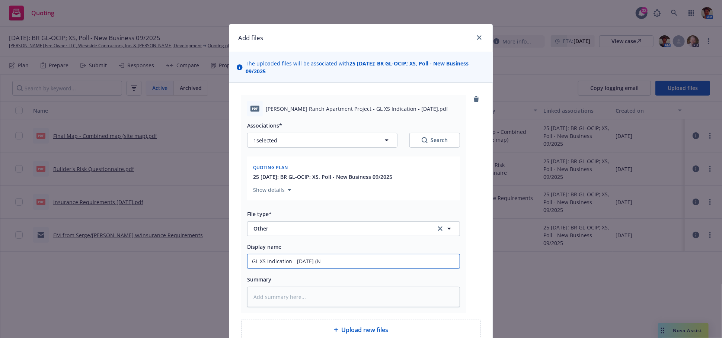
type textarea "x"
type input "GL XS Indication - 07-24-2025 (Ne"
type textarea "x"
type input "GL XS Indication - 07-24-2025 (New"
type textarea "x"
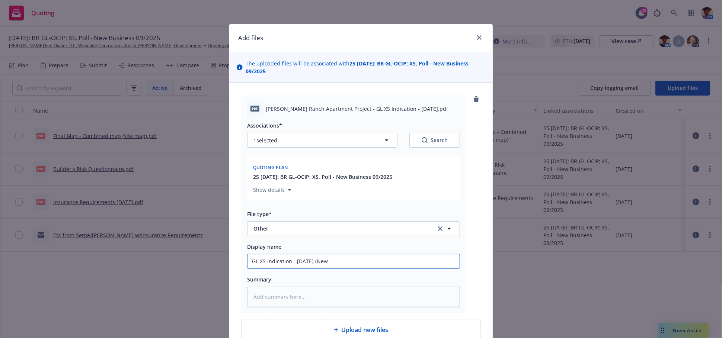
type input "GL XS Indication - 07-24-2025 (Newf"
type textarea "x"
type input "GL XS Indication - 07-24-2025 (Newfr"
type textarea "x"
type input "GL XS Indication - 07-24-2025 (Newfro"
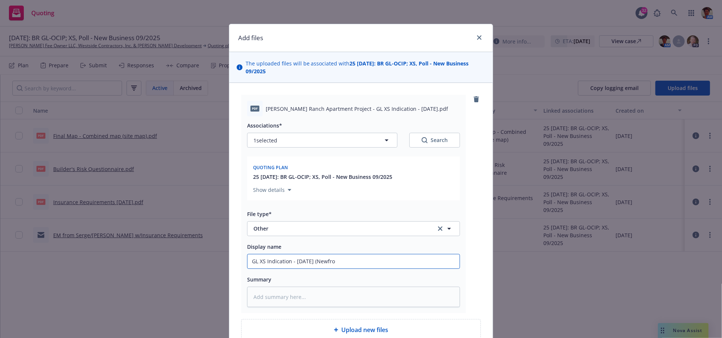
type textarea "x"
type input "GL XS Indication - 07-24-2025 (Newfron"
type textarea "x"
type input "GL XS Indication - 07-24-2025 (Newfront"
type textarea "x"
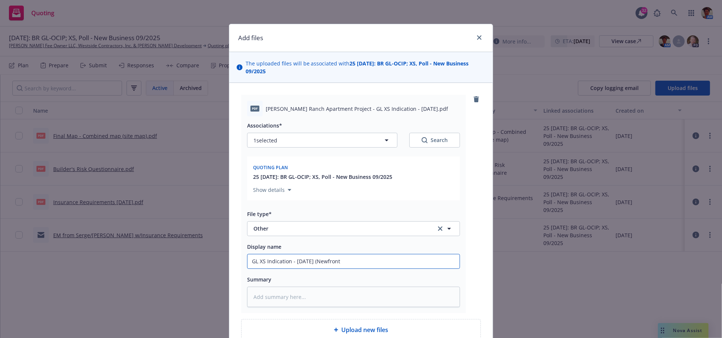
type input "GL XS Indication - 07-24-2025 (Newfront"
type textarea "x"
type input "GL XS Indication - 07-24-2025 (Newfront s"
type textarea "x"
type input "GL XS Indication - 07-24-2025 (Newfront sp"
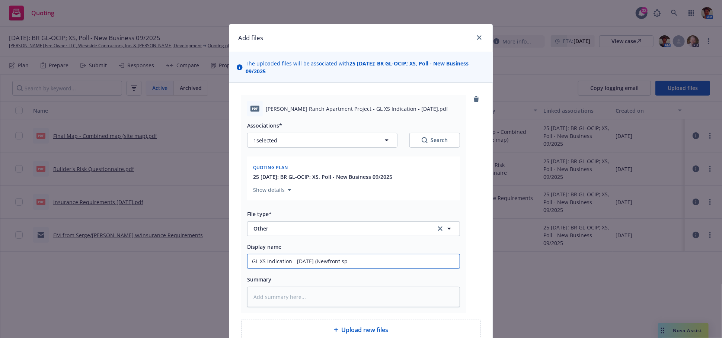
type textarea "x"
type input "GL XS Indication - 07-24-2025 (Newfront spe"
type textarea "x"
type input "GL XS Indication - 07-24-2025 (Newfront sp"
type textarea "x"
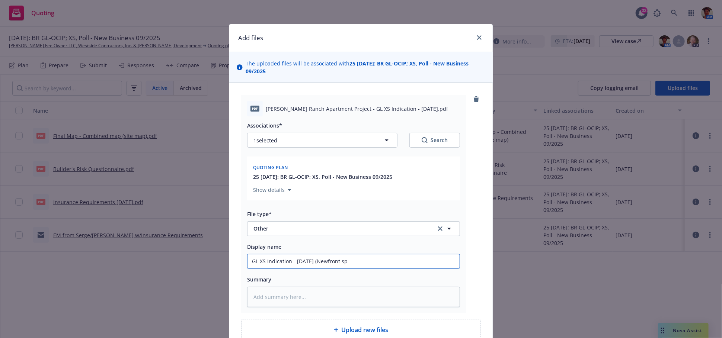
type input "GL XS Indication - 07-24-2025 (Newfront spr"
type textarea "x"
type input "GL XS Indication - 07-24-2025 (Newfront spre"
type textarea "x"
type input "GL XS Indication - 07-24-2025 (Newfront sprea"
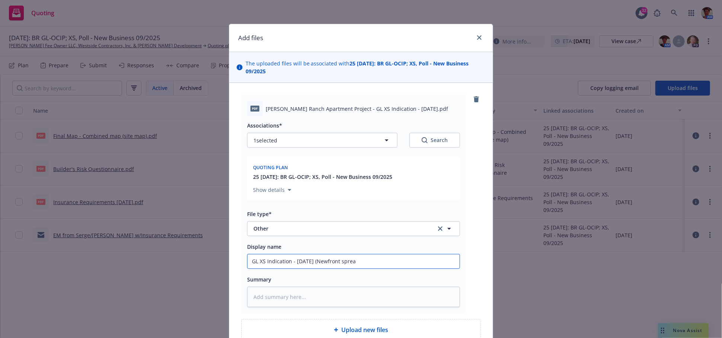
type textarea "x"
type input "GL XS Indication - 07-24-2025 (Newfront spread"
type textarea "x"
type input "GL XS Indication - 07-24-2025 (Newfront spreads"
type textarea "x"
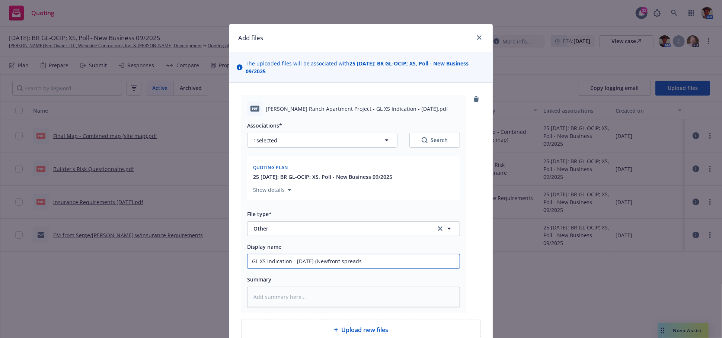
type input "GL XS Indication - 07-24-2025 (Newfront spreadsh"
type textarea "x"
type input "GL XS Indication - 07-24-2025 (Newfront spreadshe"
type textarea "x"
type input "GL XS Indication - 07-24-2025 (Newfront spreadshee"
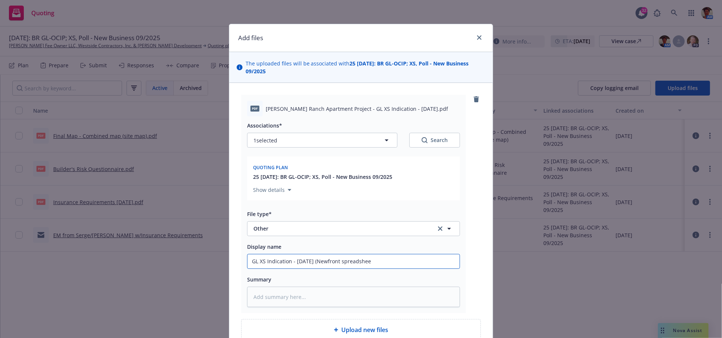
type textarea "x"
type input "GL XS Indication - 07-24-2025 (Newfront spreadsheet"
type textarea "x"
drag, startPoint x: 385, startPoint y: 261, endPoint x: 236, endPoint y: 266, distance: 149.4
click at [236, 266] on div "pdf Blosser Ranch Apartment Project - GL XS Indication - 07-24-2025.pdf Associa…" at bounding box center [361, 218] width 264 height 270
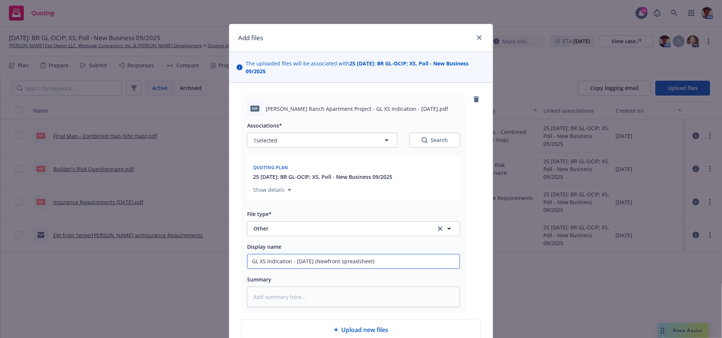
type input "GL XS Indication - 07-24-2025 (Newfront spreadsheet)"
click at [275, 297] on textarea at bounding box center [353, 297] width 213 height 20
paste textarea "GL XS Indication - 07-24-2025 (Newfront spreadsheet)"
type textarea "x"
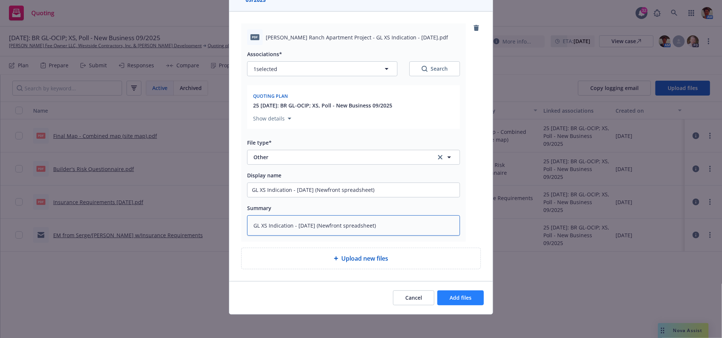
type textarea "GL XS Indication - 07-24-2025 (Newfront spreadsheet)"
click at [450, 300] on span "Add files" at bounding box center [461, 297] width 22 height 7
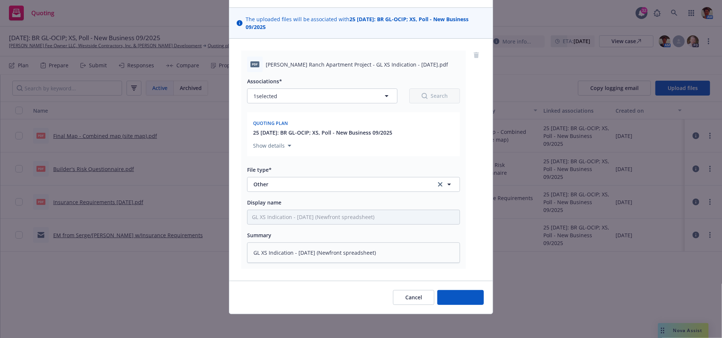
scroll to position [44, 0]
type textarea "x"
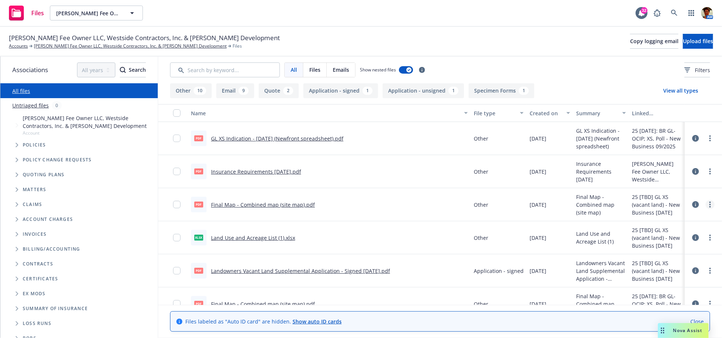
click at [709, 207] on icon "more" at bounding box center [709, 205] width 1 height 6
click at [669, 220] on link "Archive" at bounding box center [671, 220] width 74 height 15
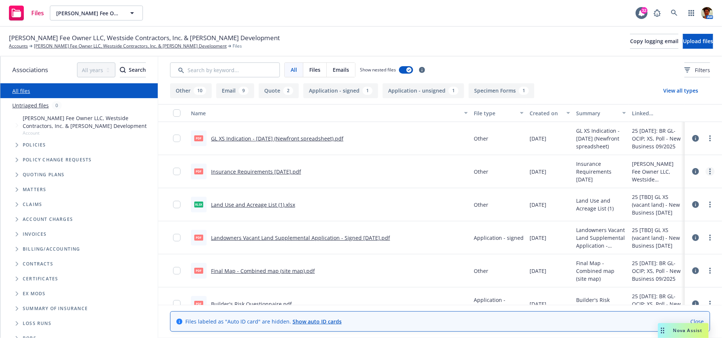
click at [706, 172] on link "more" at bounding box center [710, 171] width 9 height 9
click at [658, 188] on link "Archive" at bounding box center [671, 186] width 74 height 15
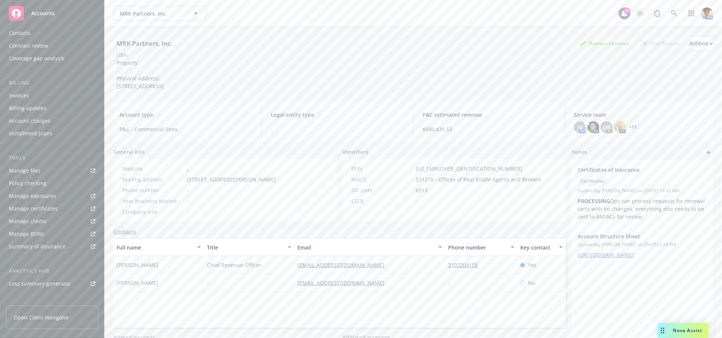
scroll to position [159, 0]
click at [47, 243] on div "Service team" at bounding box center [52, 244] width 86 height 12
